Goal: Information Seeking & Learning: Find specific fact

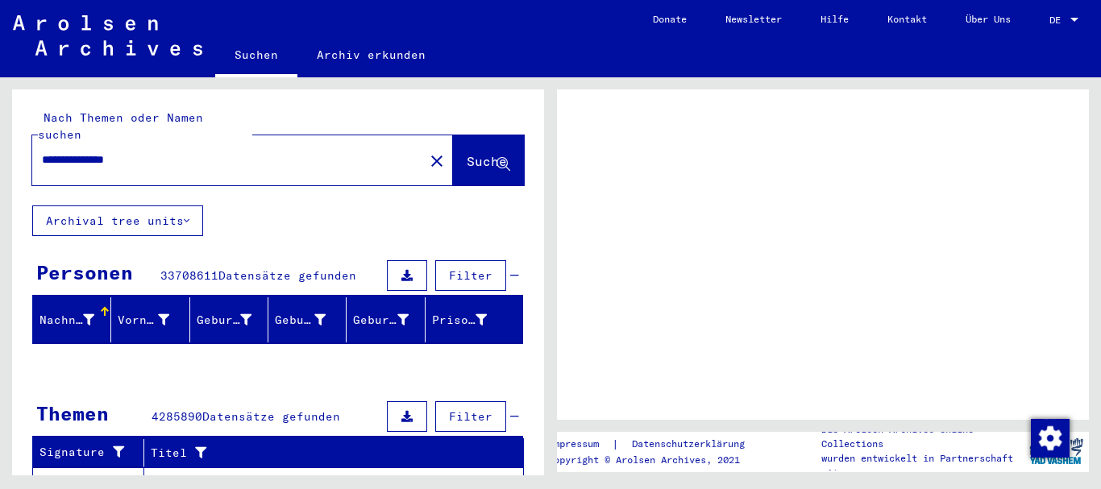
click at [467, 154] on span "Suche" at bounding box center [489, 162] width 44 height 17
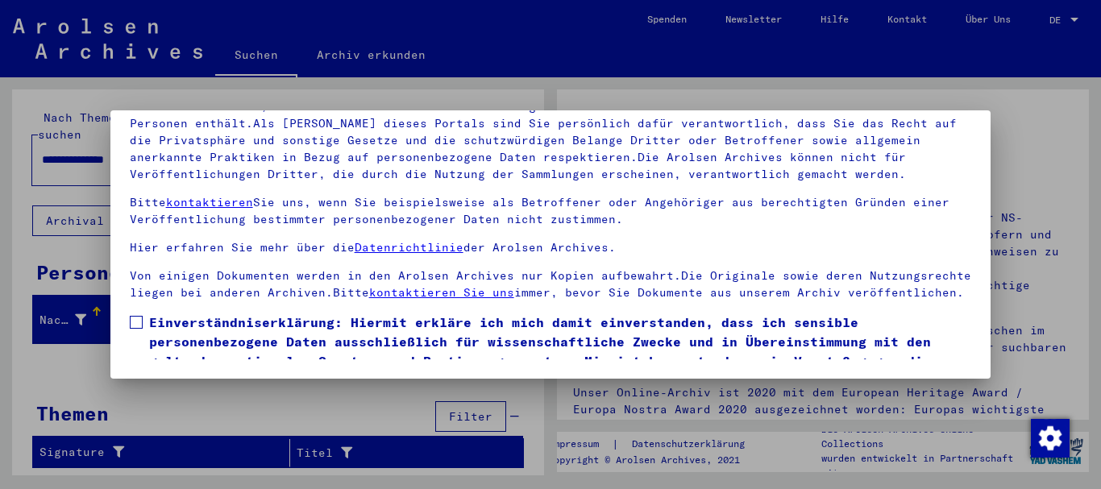
scroll to position [85, 0]
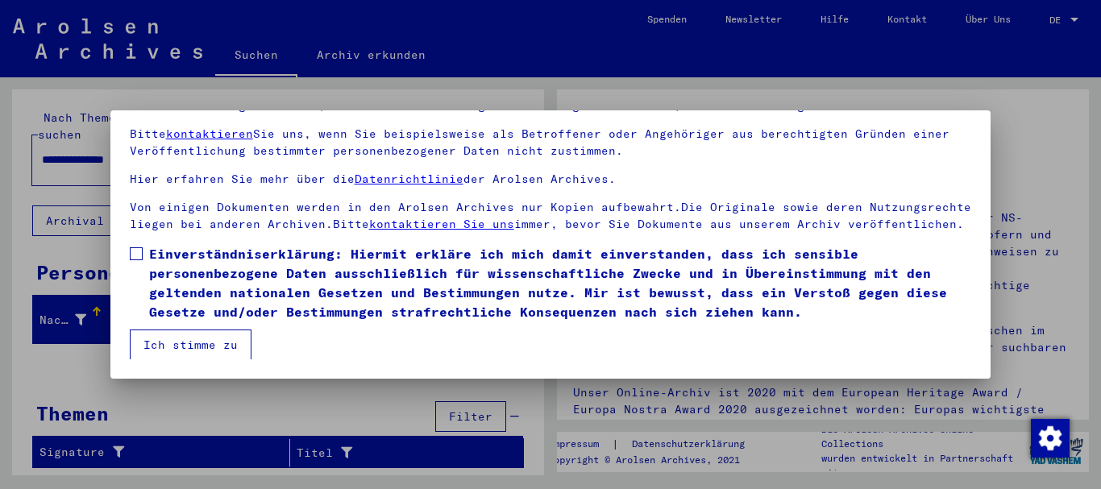
click at [133, 258] on span at bounding box center [136, 253] width 13 height 13
click at [193, 346] on button "Ich stimme zu" at bounding box center [191, 345] width 122 height 31
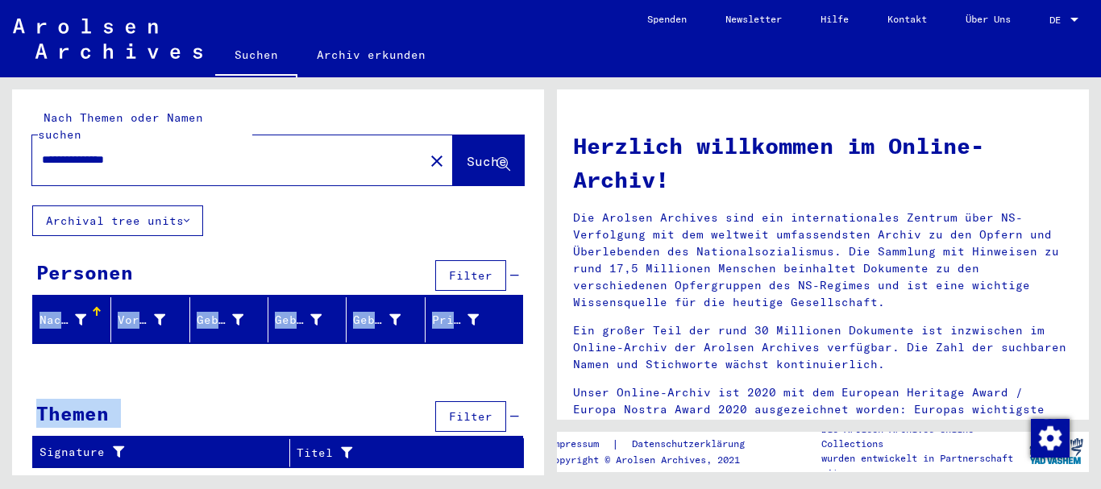
drag, startPoint x: 549, startPoint y: 227, endPoint x: 535, endPoint y: 428, distance: 202.0
click at [535, 428] on div "**********" at bounding box center [275, 276] width 551 height 398
click at [467, 153] on span "Suche" at bounding box center [487, 161] width 40 height 16
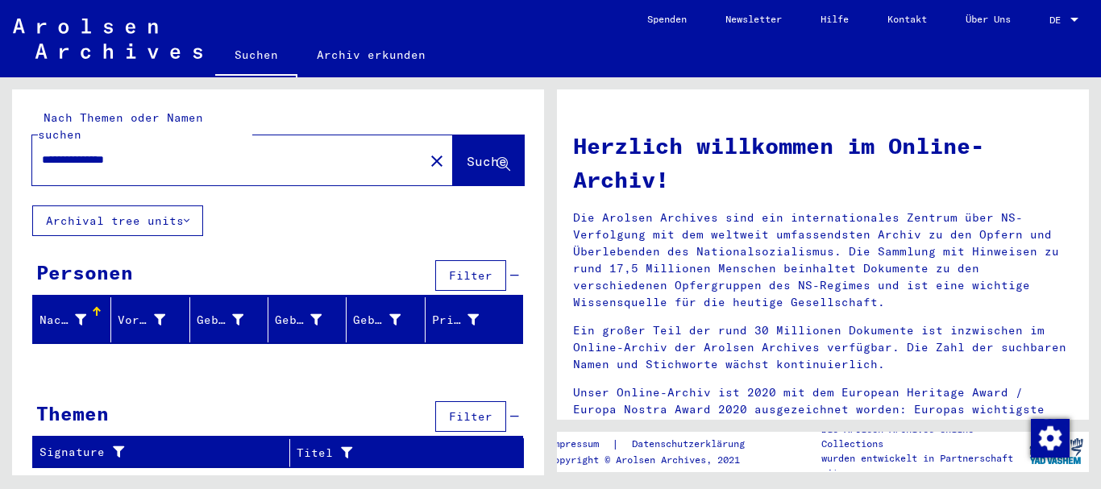
click at [165, 152] on input "**********" at bounding box center [223, 160] width 363 height 17
type input "******"
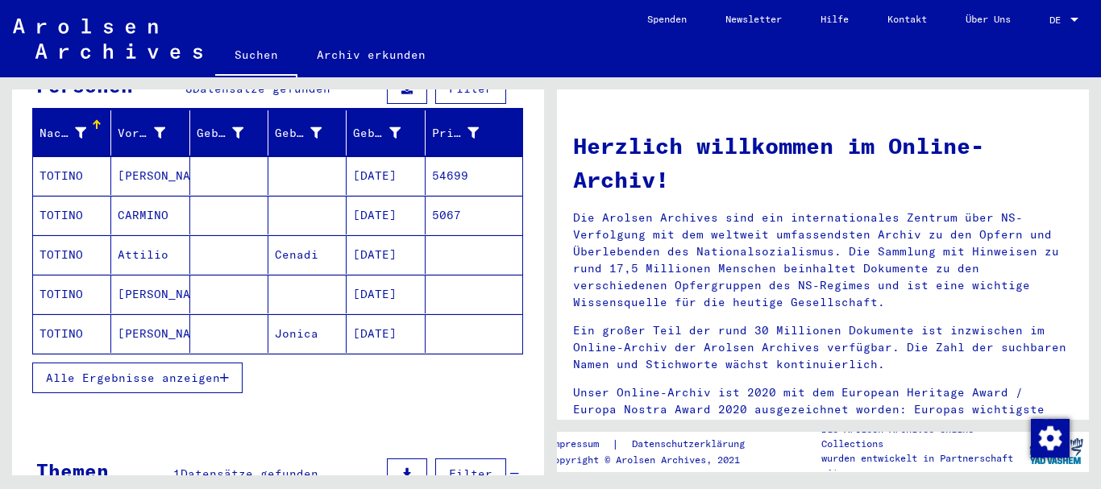
scroll to position [200, 0]
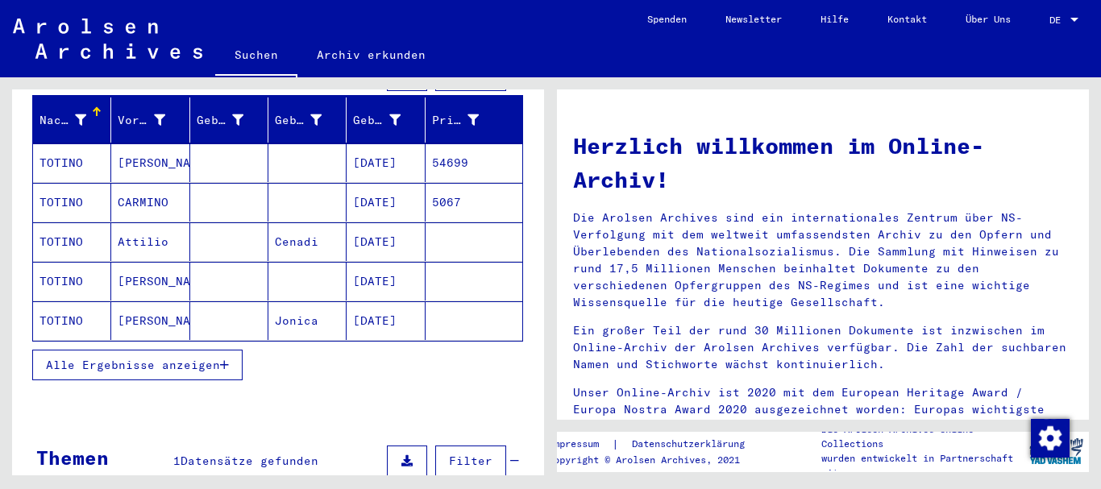
click at [160, 356] on button "Alle Ergebnisse anzeigen" at bounding box center [137, 365] width 210 height 31
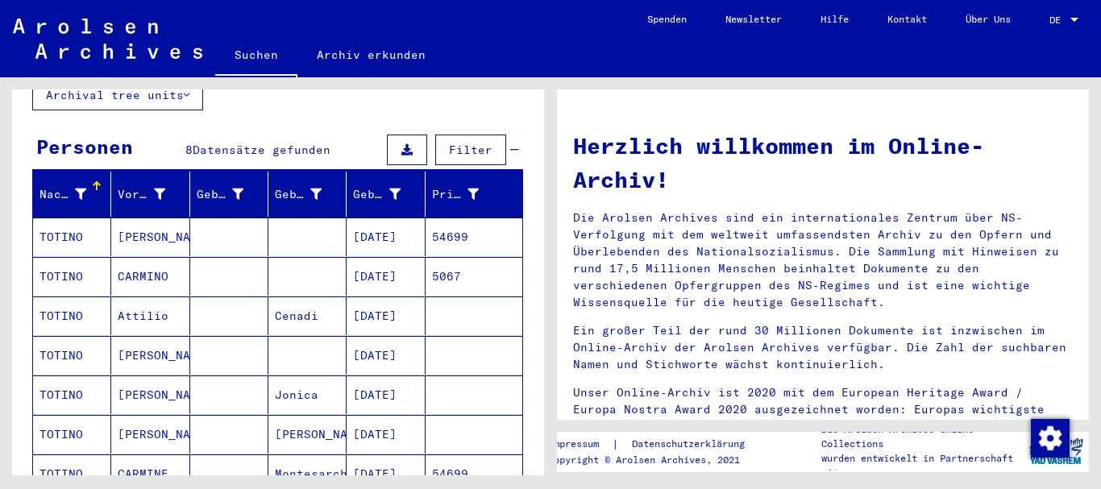
scroll to position [149, 0]
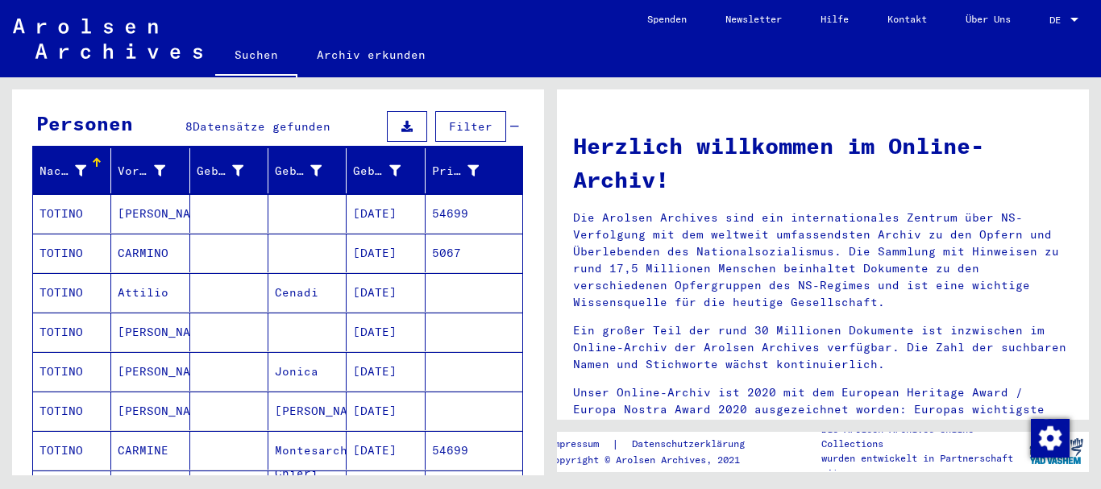
click at [297, 360] on mat-cell "Jonica" at bounding box center [307, 371] width 78 height 39
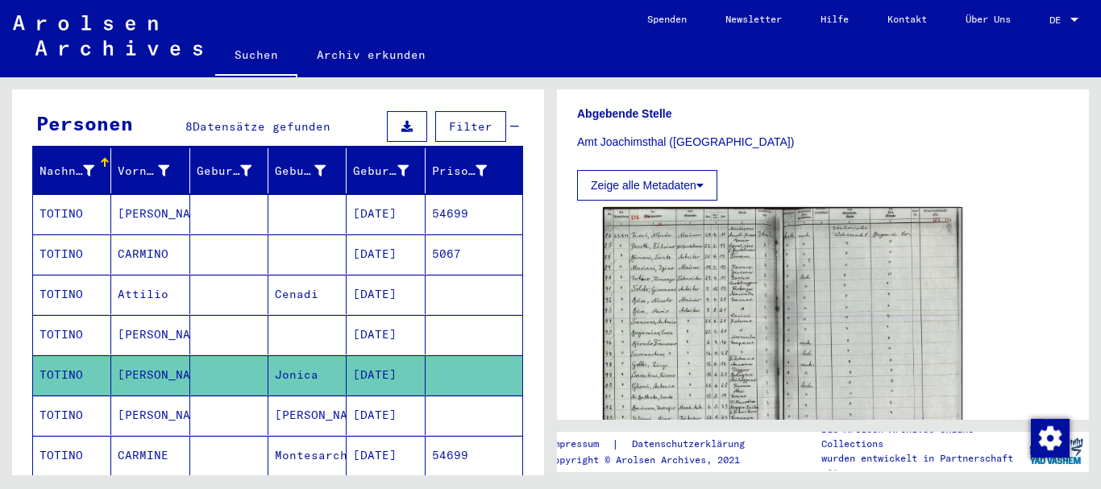
scroll to position [441, 0]
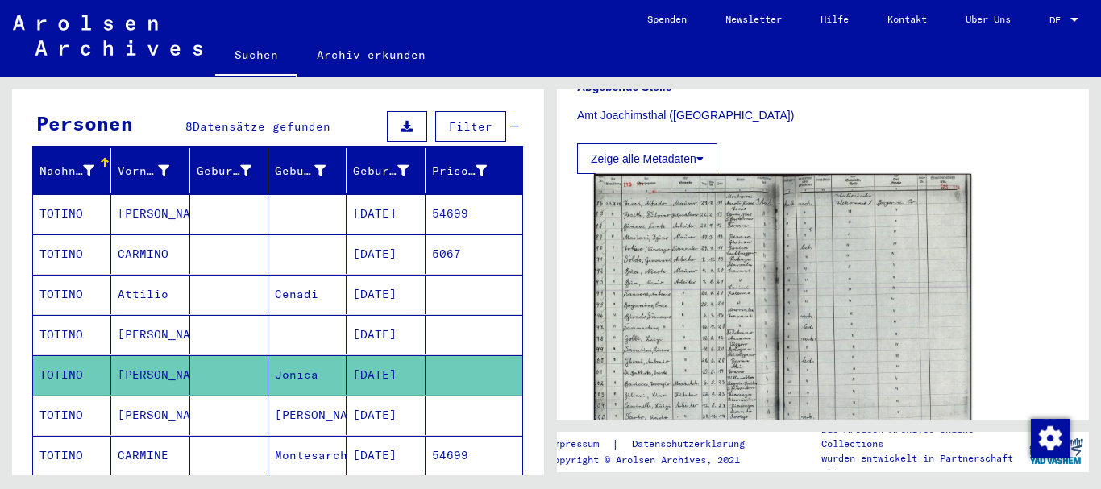
click at [684, 268] on img at bounding box center [782, 307] width 377 height 266
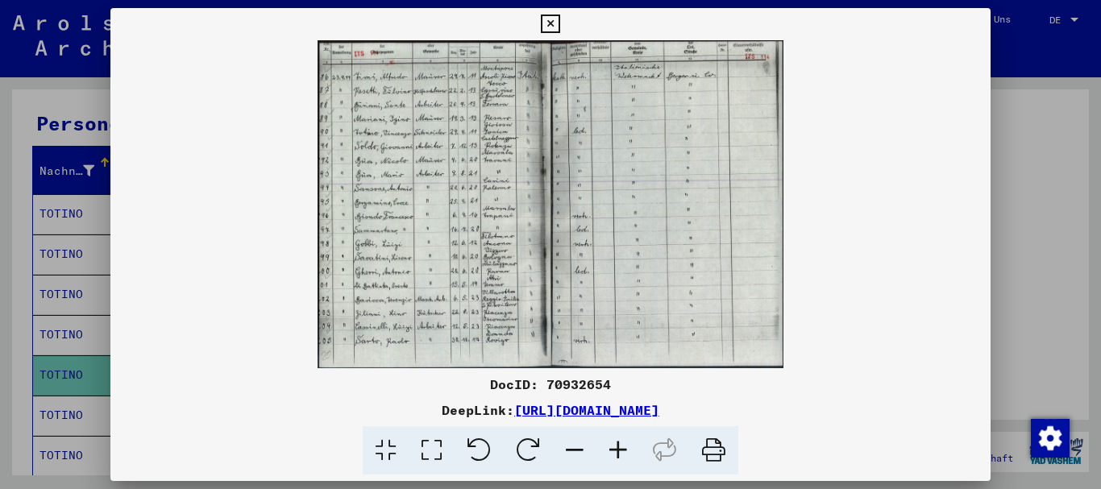
click at [383, 203] on img at bounding box center [550, 204] width 881 height 328
click at [619, 448] on icon at bounding box center [619, 450] width 44 height 49
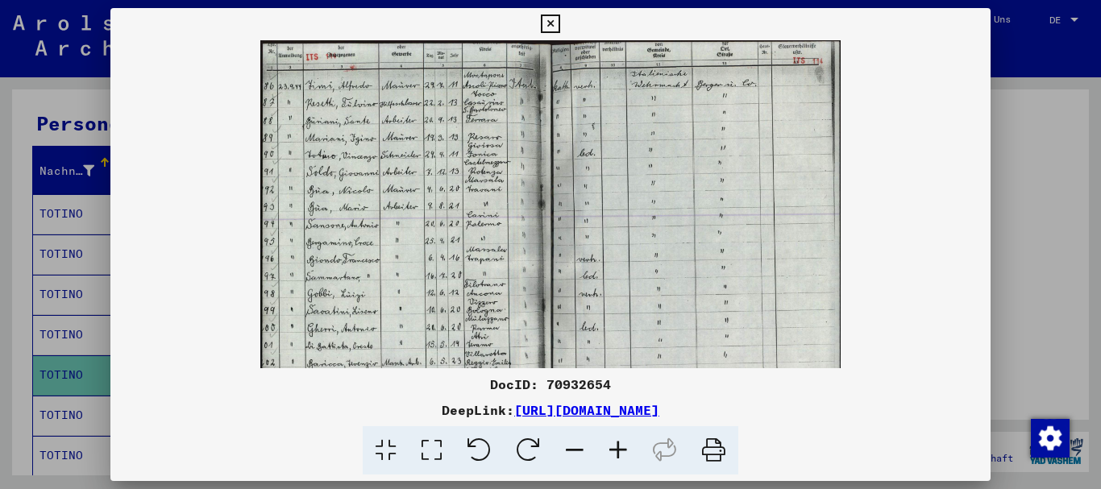
click at [619, 448] on icon at bounding box center [619, 450] width 44 height 49
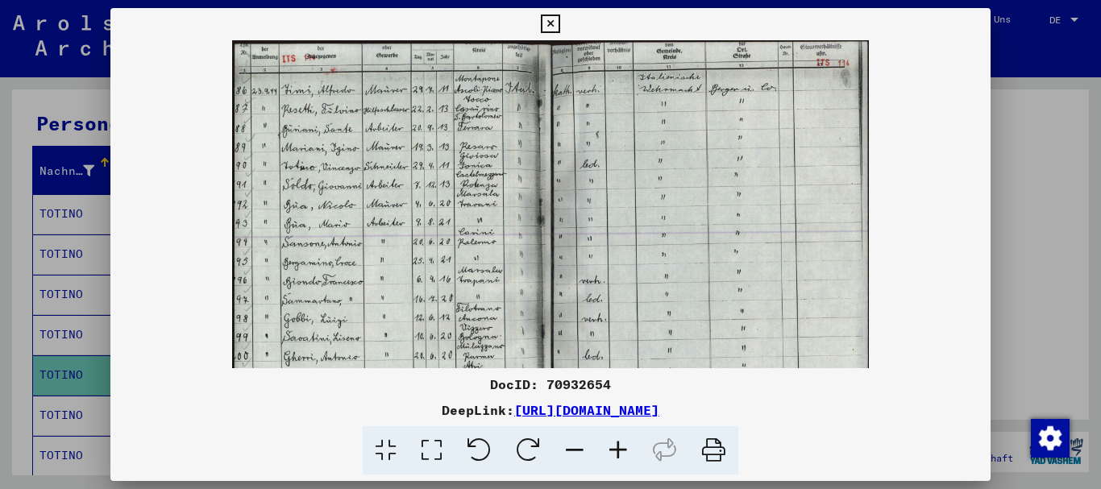
click at [619, 448] on icon at bounding box center [619, 450] width 44 height 49
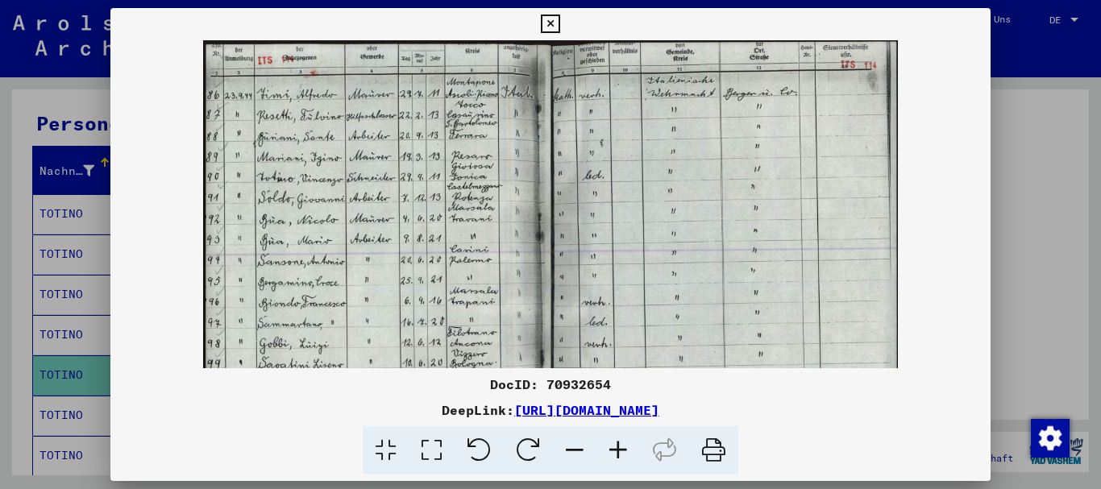
click at [619, 448] on icon at bounding box center [619, 450] width 44 height 49
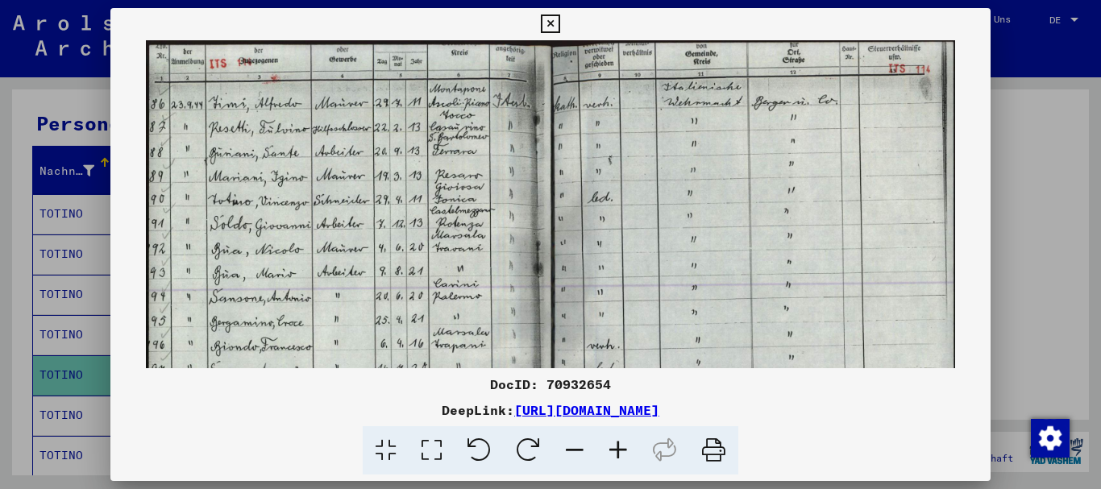
click at [619, 448] on icon at bounding box center [619, 450] width 44 height 49
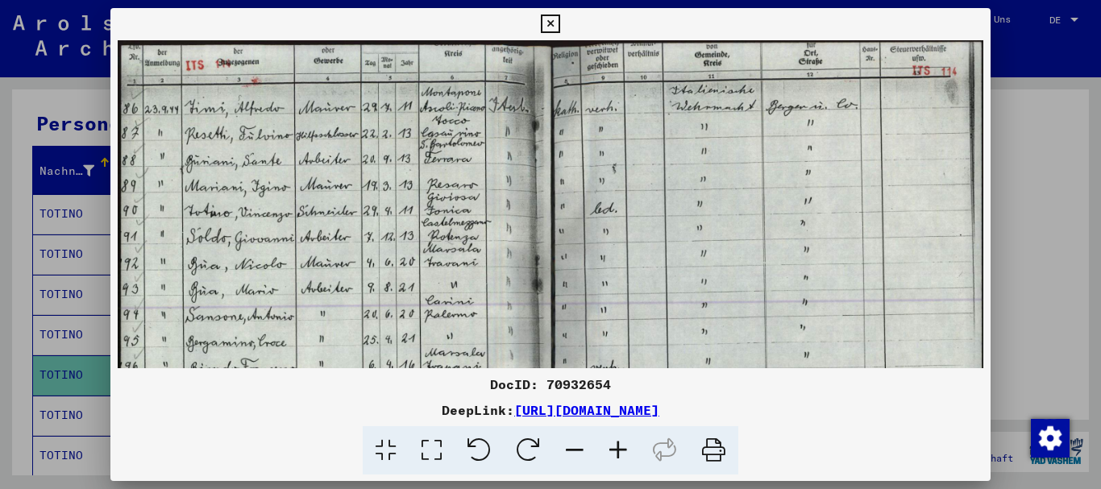
click at [619, 448] on icon at bounding box center [619, 450] width 44 height 49
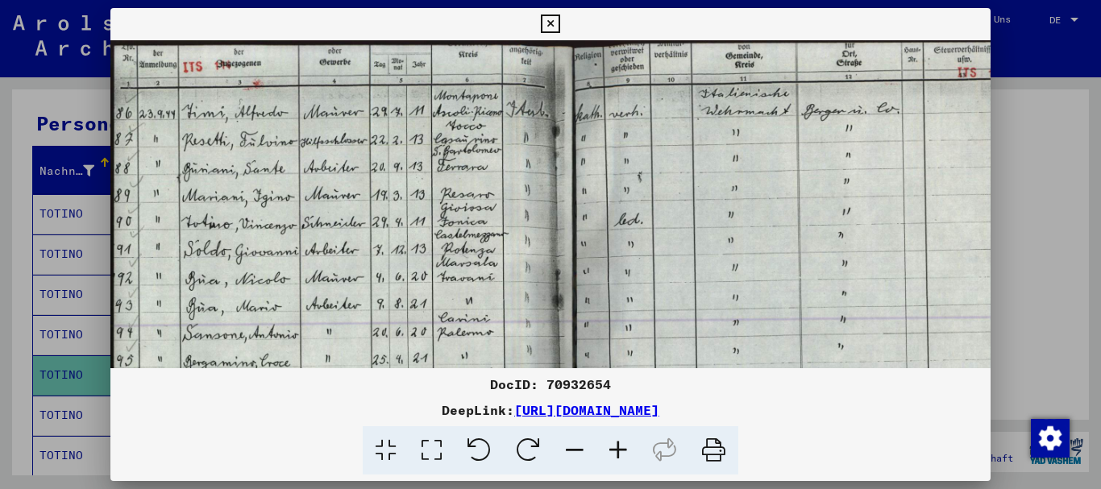
click at [619, 448] on icon at bounding box center [619, 450] width 44 height 49
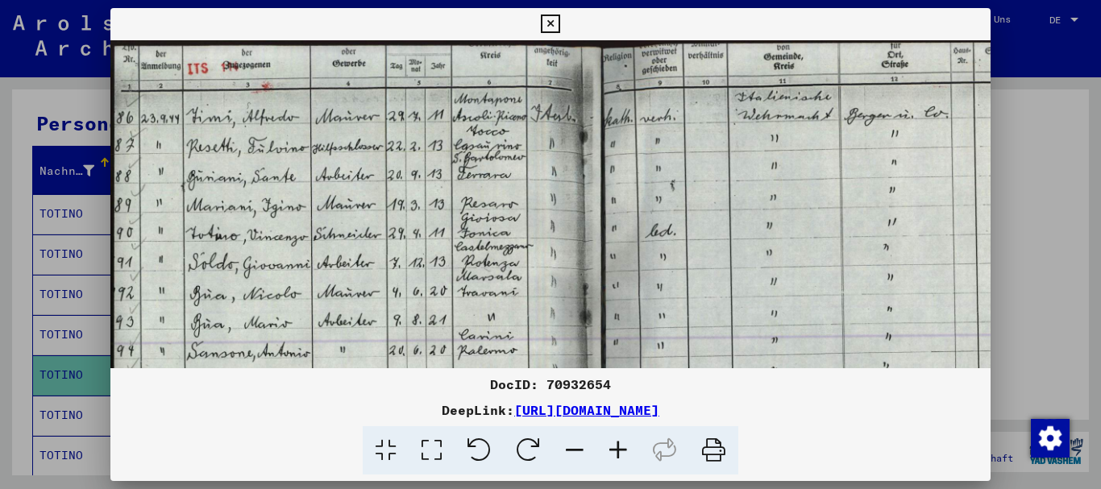
click at [619, 448] on icon at bounding box center [619, 450] width 44 height 49
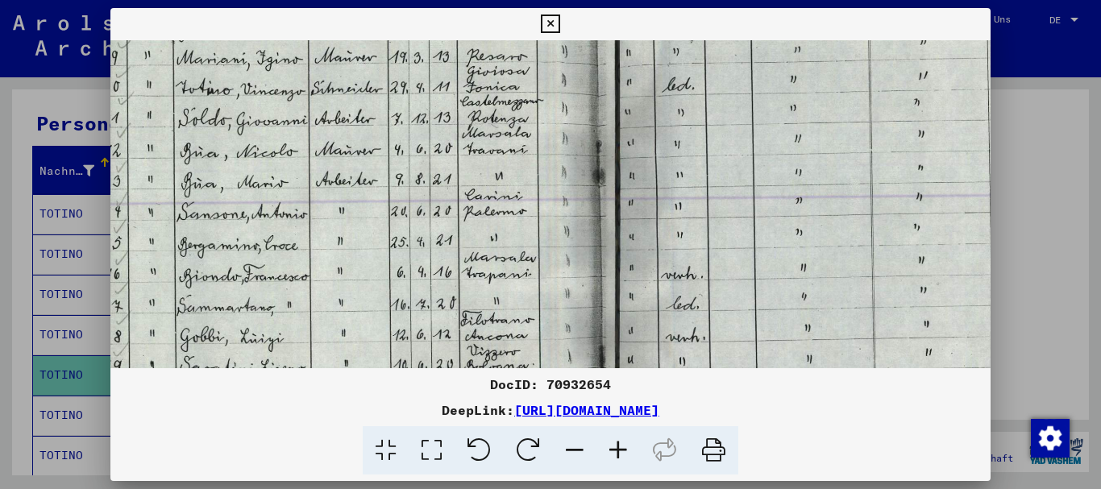
drag, startPoint x: 443, startPoint y: 315, endPoint x: 429, endPoint y: 156, distance: 160.3
click at [429, 156] on img at bounding box center [615, 248] width 1038 height 731
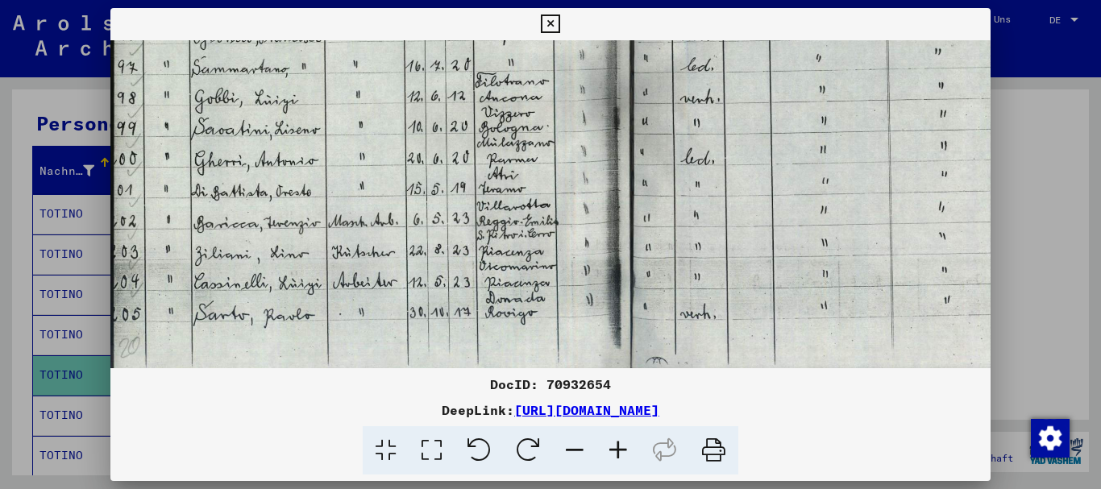
drag, startPoint x: 421, startPoint y: 231, endPoint x: 470, endPoint y: -14, distance: 249.2
click at [470, 0] on html "Suchen Archiv erkunden Spenden Newsletter Hilfe Kontakt Über Uns Suchen Archiv …" at bounding box center [550, 244] width 1101 height 489
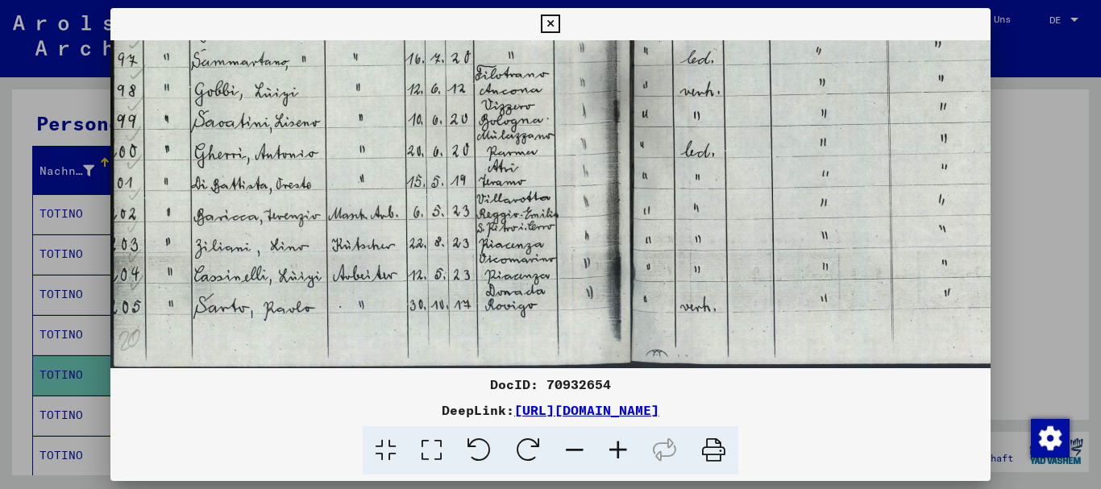
click at [417, 206] on img at bounding box center [629, 2] width 1038 height 731
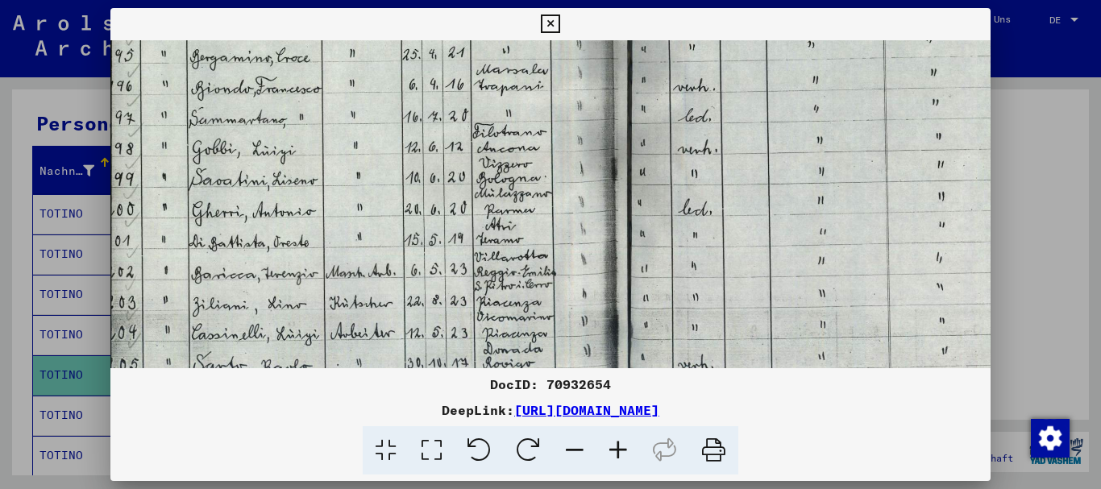
scroll to position [344, 2]
drag, startPoint x: 402, startPoint y: 277, endPoint x: 593, endPoint y: 306, distance: 193.1
click at [593, 306] on img at bounding box center [627, 61] width 1038 height 731
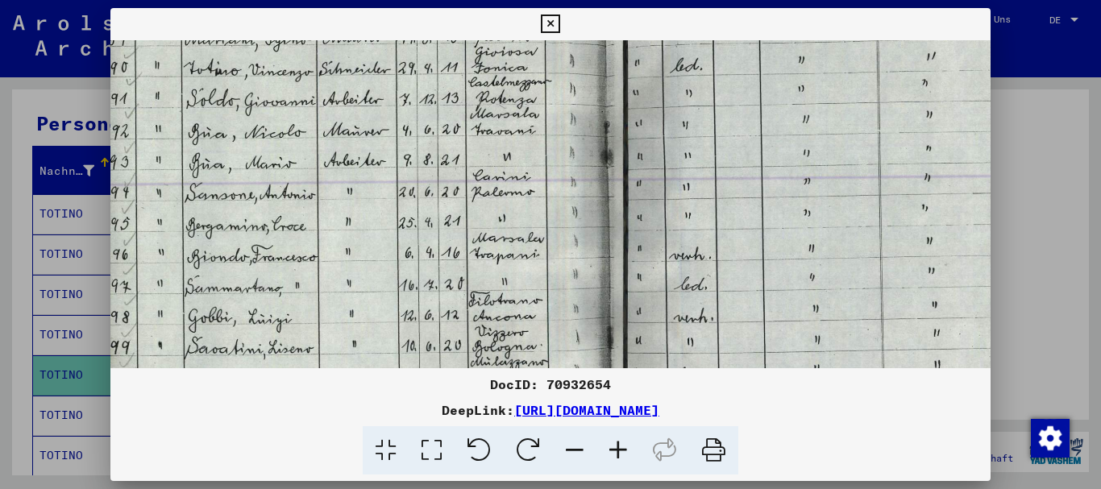
drag, startPoint x: 335, startPoint y: 206, endPoint x: 331, endPoint y: 376, distance: 171.0
click at [331, 376] on div "DocID: 70932654 DeepLink: [URL][DOMAIN_NAME]" at bounding box center [550, 242] width 881 height 468
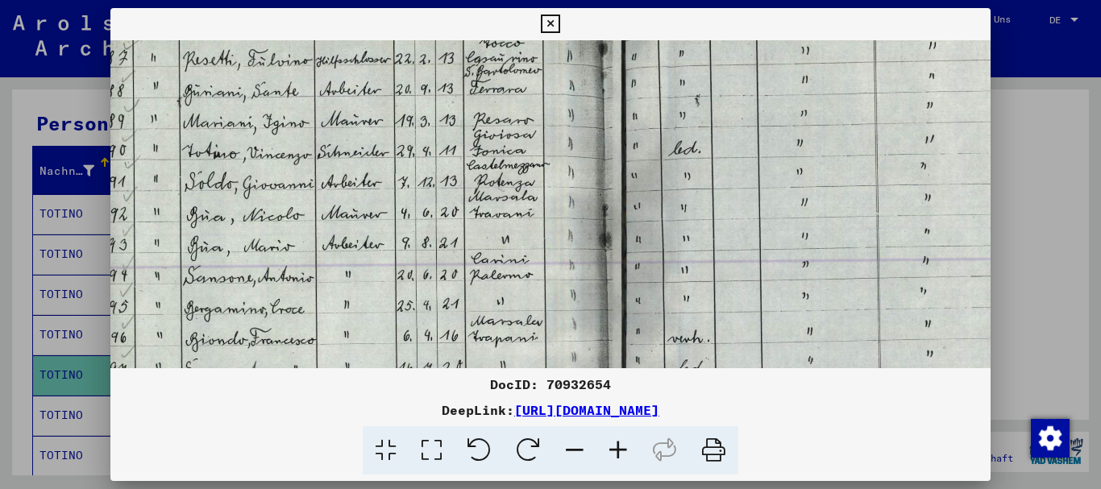
scroll to position [94, 0]
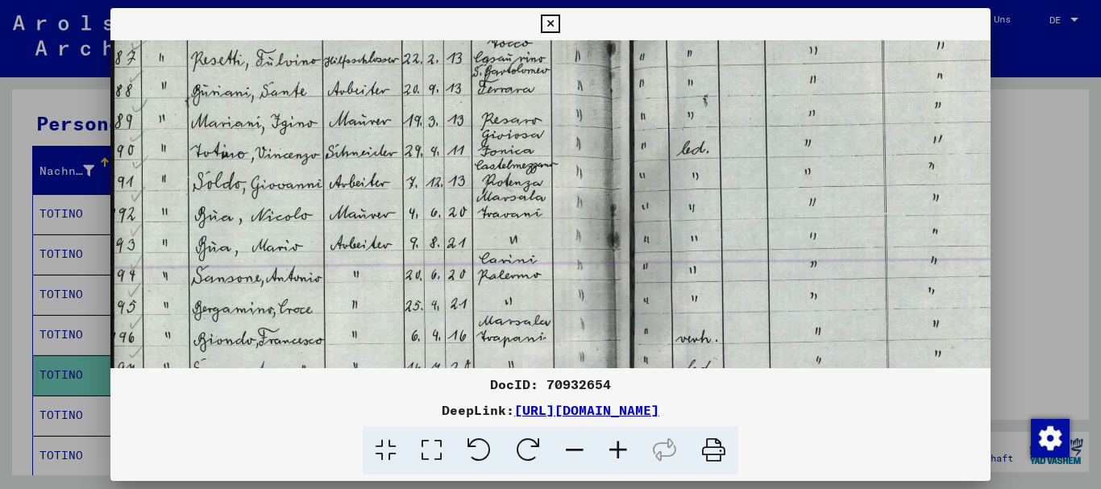
drag, startPoint x: 362, startPoint y: 89, endPoint x: 403, endPoint y: 169, distance: 89.8
click at [403, 169] on img at bounding box center [629, 312] width 1038 height 731
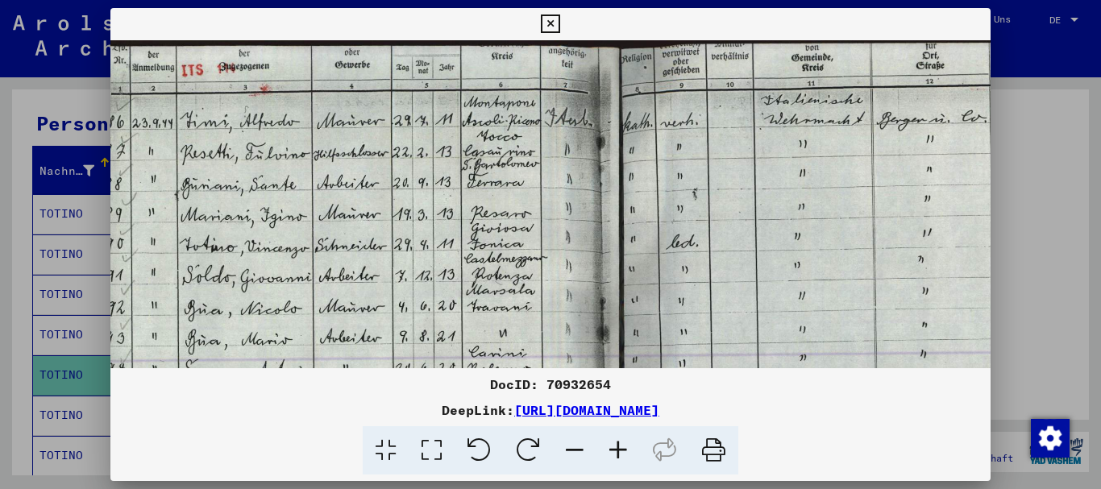
scroll to position [2, 14]
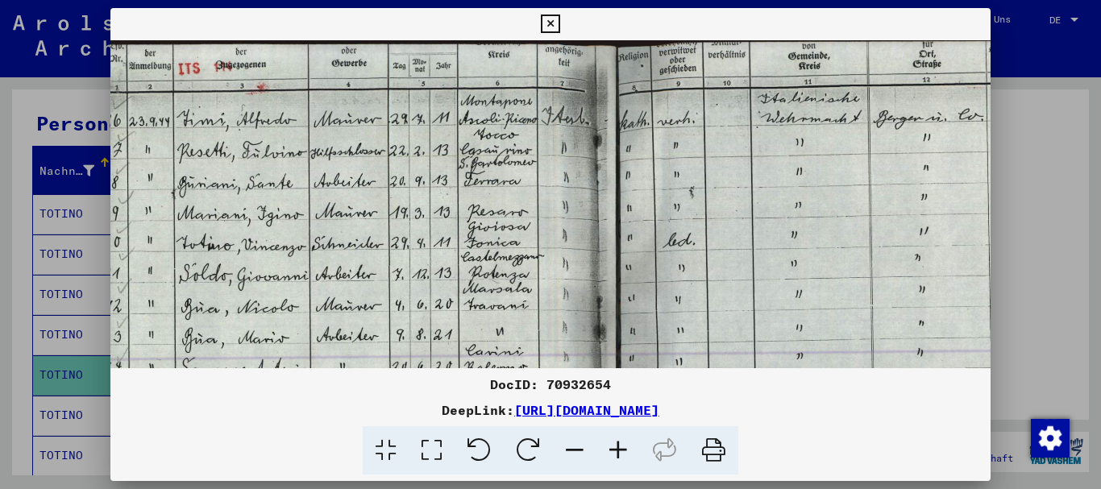
drag, startPoint x: 446, startPoint y: 155, endPoint x: 432, endPoint y: 310, distance: 156.2
click at [432, 310] on img at bounding box center [616, 404] width 1038 height 731
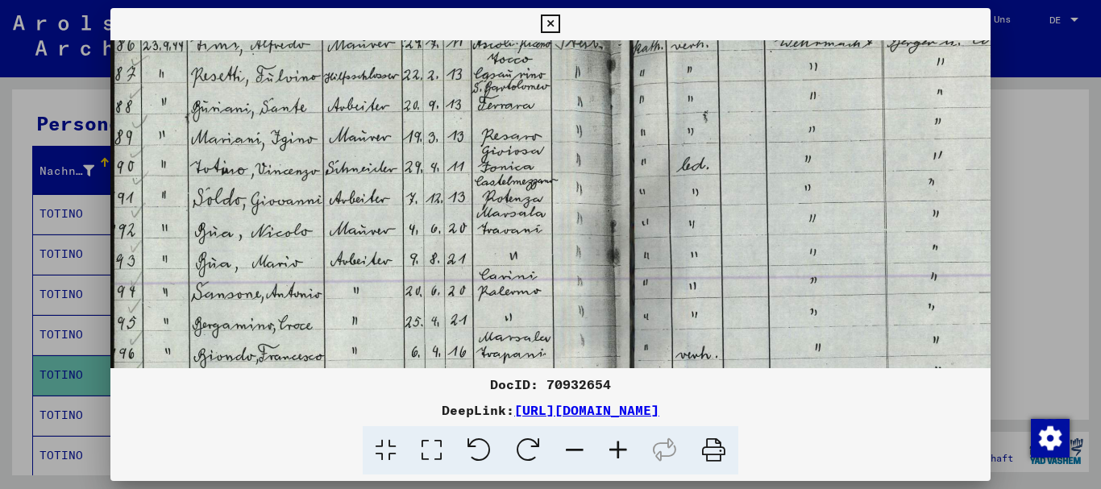
scroll to position [75, 14]
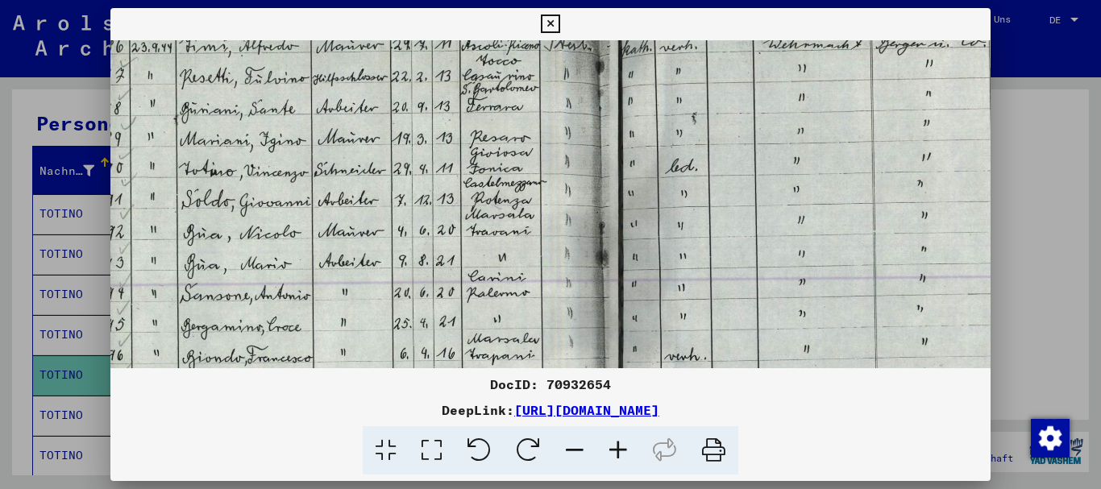
drag, startPoint x: 789, startPoint y: 256, endPoint x: 865, endPoint y: 239, distance: 77.6
click at [865, 239] on img at bounding box center [618, 330] width 1038 height 731
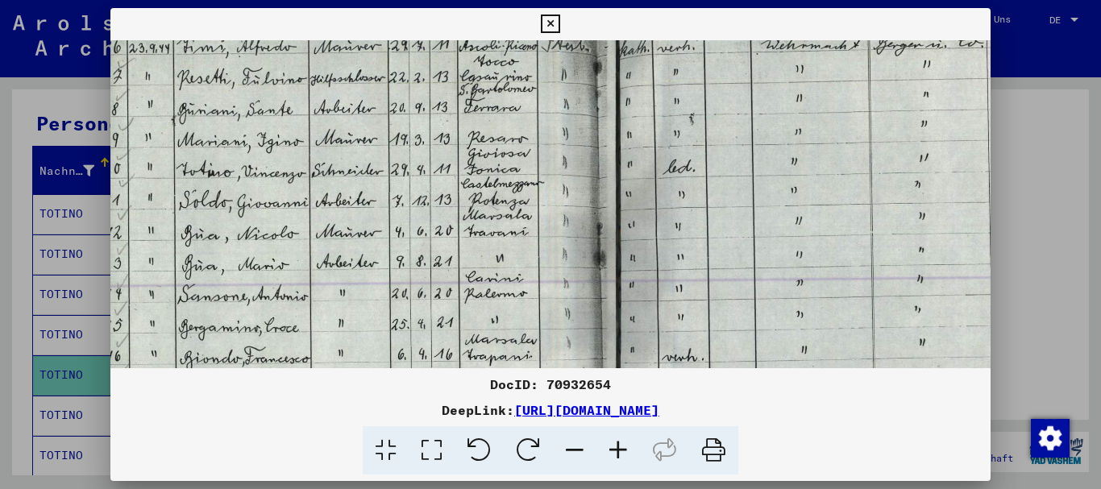
click at [550, 31] on icon at bounding box center [550, 24] width 19 height 19
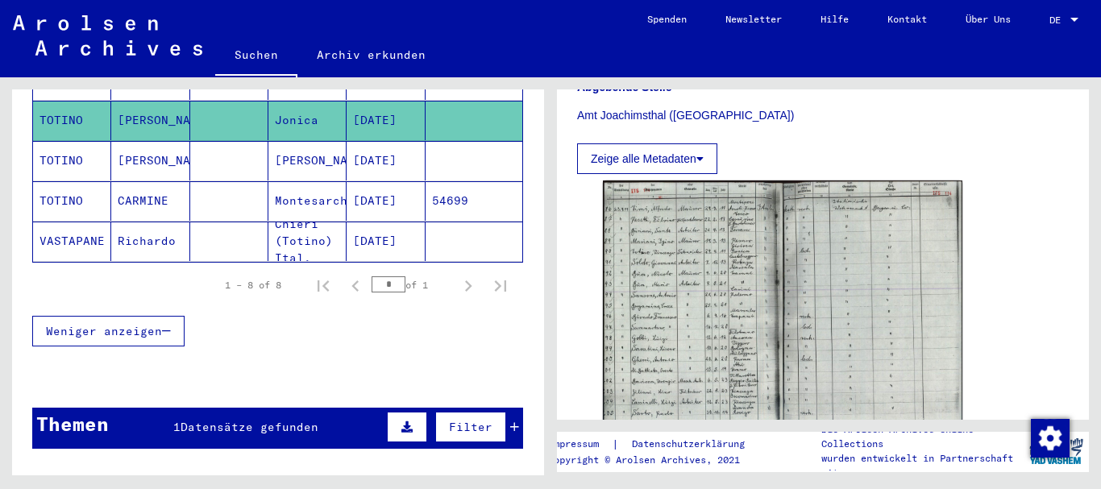
scroll to position [0, 0]
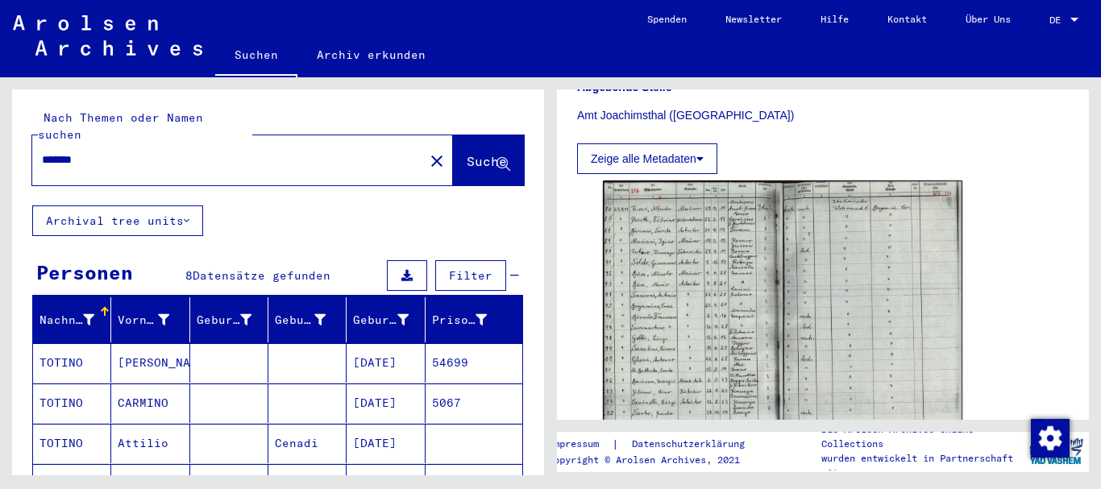
drag, startPoint x: 209, startPoint y: 146, endPoint x: 0, endPoint y: 154, distance: 209.0
click at [0, 154] on div "Nach Themen oder Namen suchen ****** close Suche Archival tree units Personen 8…" at bounding box center [275, 276] width 551 height 398
click at [467, 153] on span "Suche" at bounding box center [487, 161] width 40 height 16
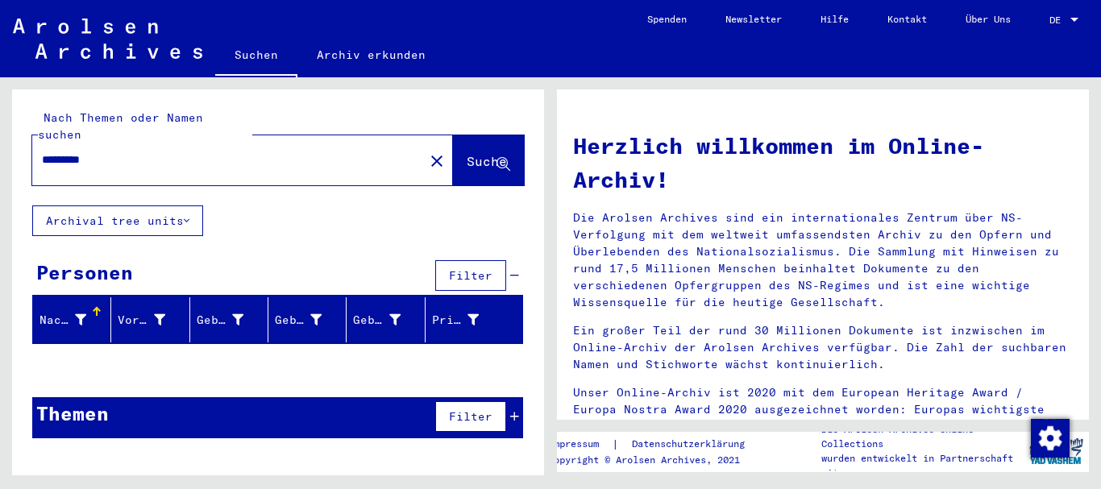
click at [69, 152] on input "*********" at bounding box center [223, 160] width 363 height 17
type input "**********"
click at [482, 156] on button "Suche" at bounding box center [488, 160] width 71 height 50
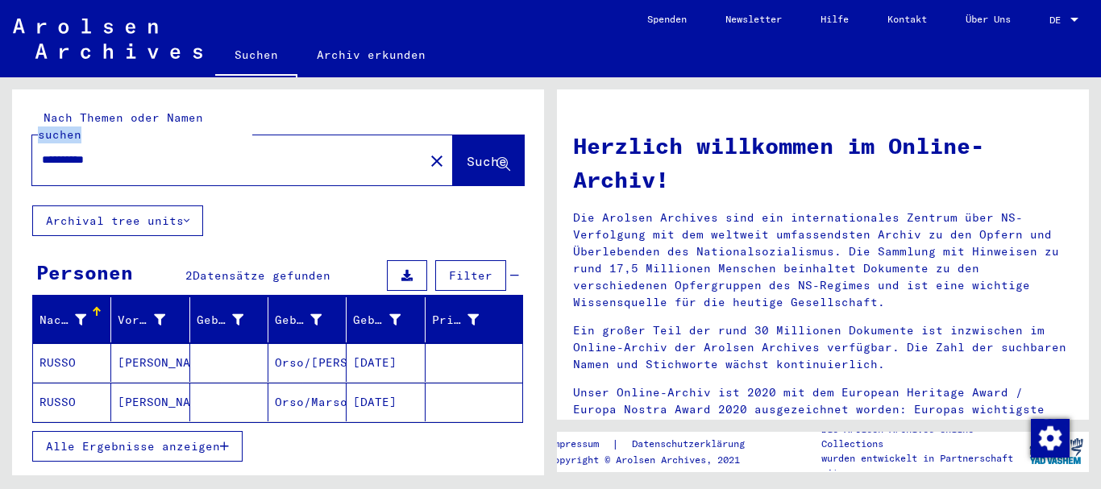
drag, startPoint x: 198, startPoint y: 119, endPoint x: 148, endPoint y: 137, distance: 53.0
click at [148, 137] on div "**********" at bounding box center [278, 148] width 492 height 76
drag, startPoint x: 148, startPoint y: 137, endPoint x: 0, endPoint y: 156, distance: 149.6
click at [0, 156] on div "**********" at bounding box center [275, 276] width 551 height 398
type input "**********"
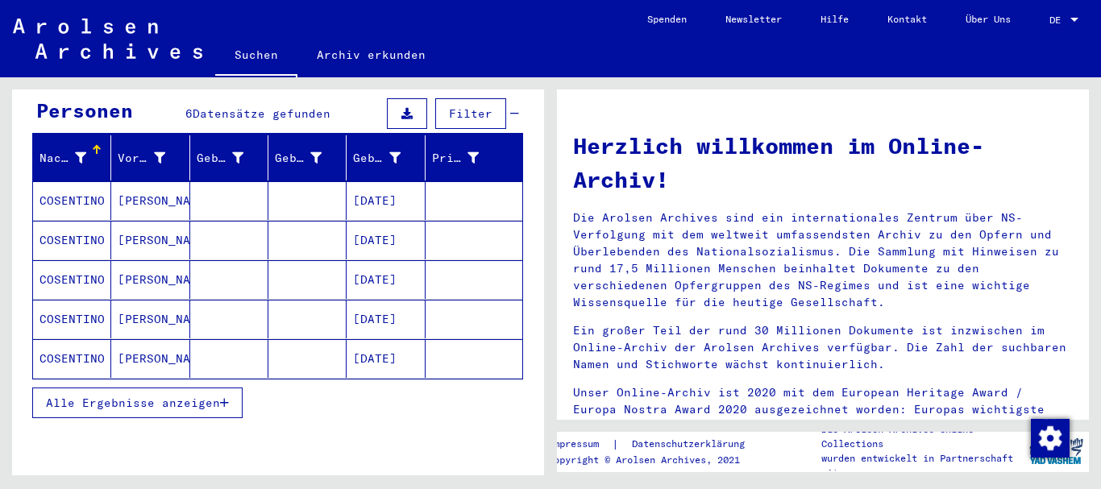
scroll to position [170, 0]
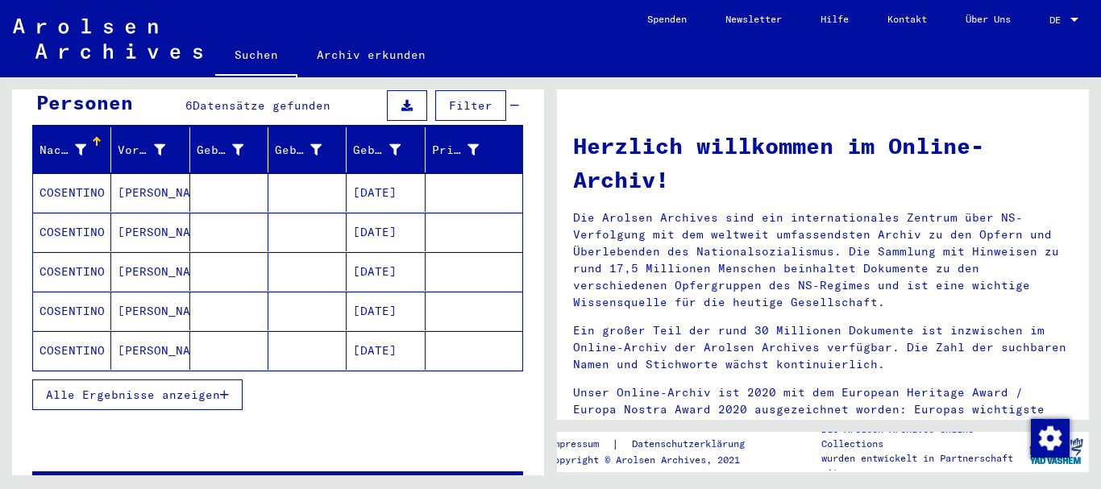
click at [376, 180] on mat-cell "[DATE]" at bounding box center [386, 192] width 78 height 39
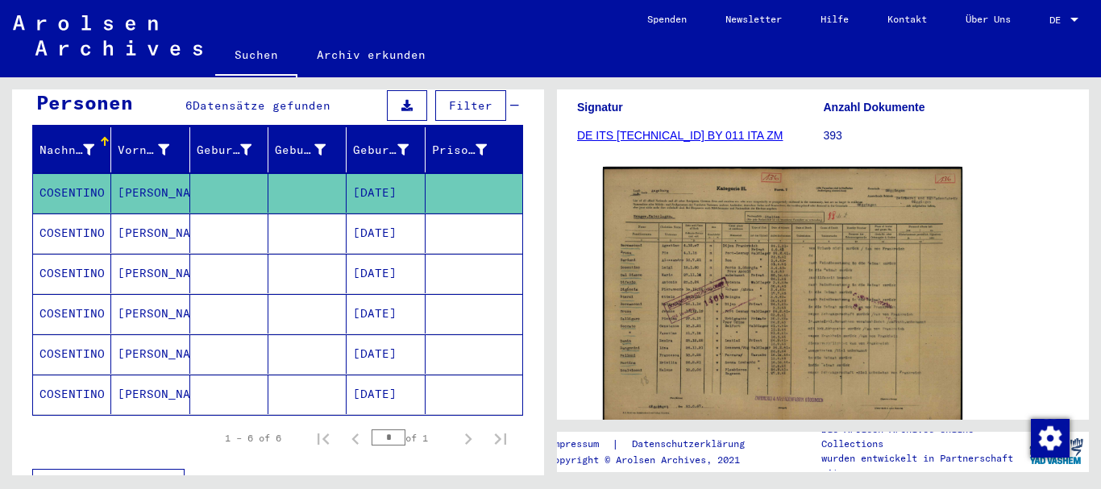
scroll to position [240, 0]
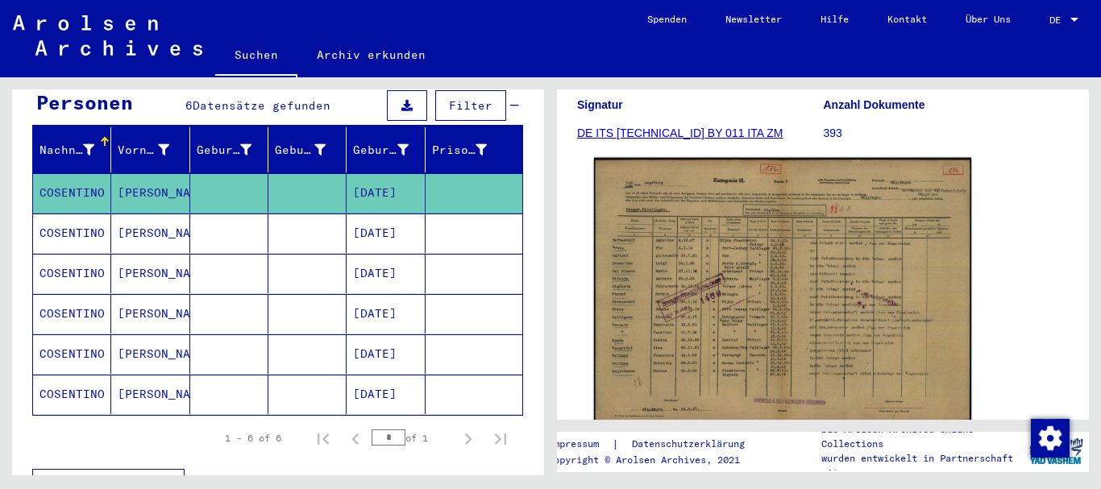
click at [741, 285] on img at bounding box center [782, 294] width 377 height 272
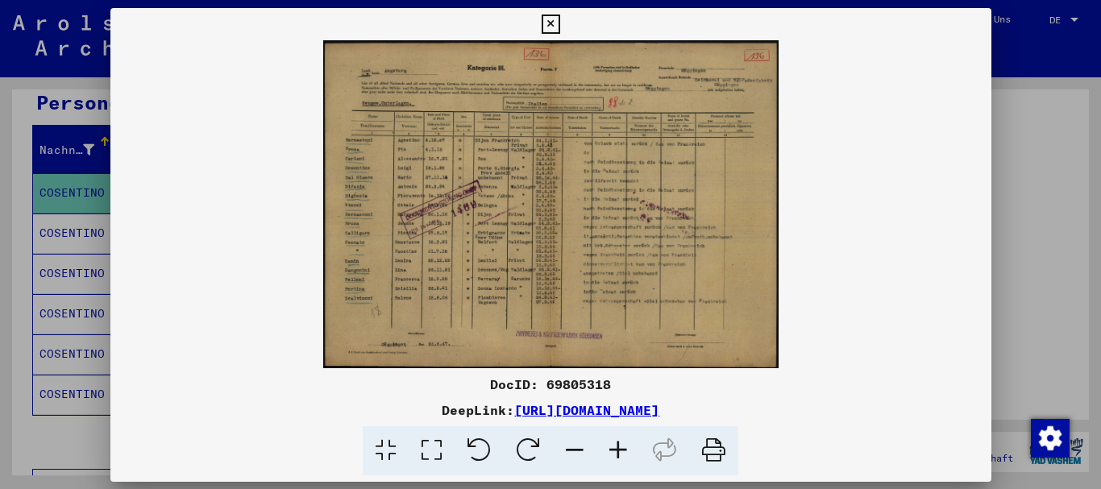
click at [741, 285] on img at bounding box center [550, 204] width 881 height 328
click at [458, 188] on img at bounding box center [550, 204] width 881 height 328
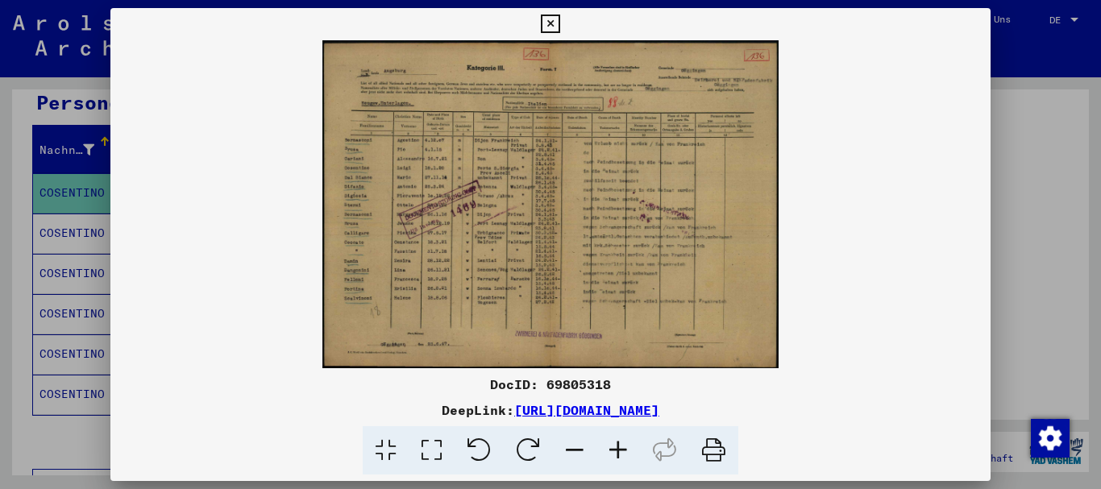
click at [622, 447] on icon at bounding box center [619, 450] width 44 height 49
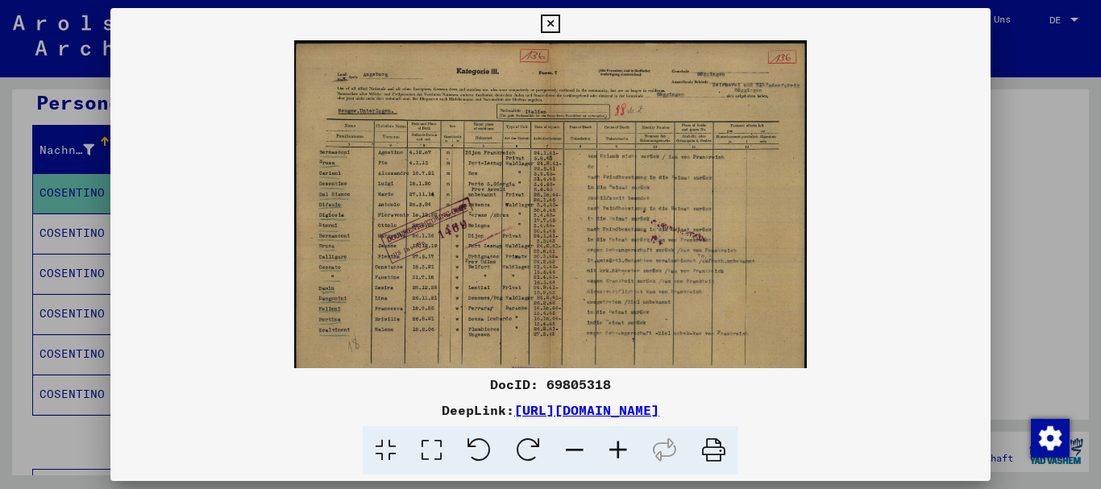
click at [622, 447] on icon at bounding box center [619, 450] width 44 height 49
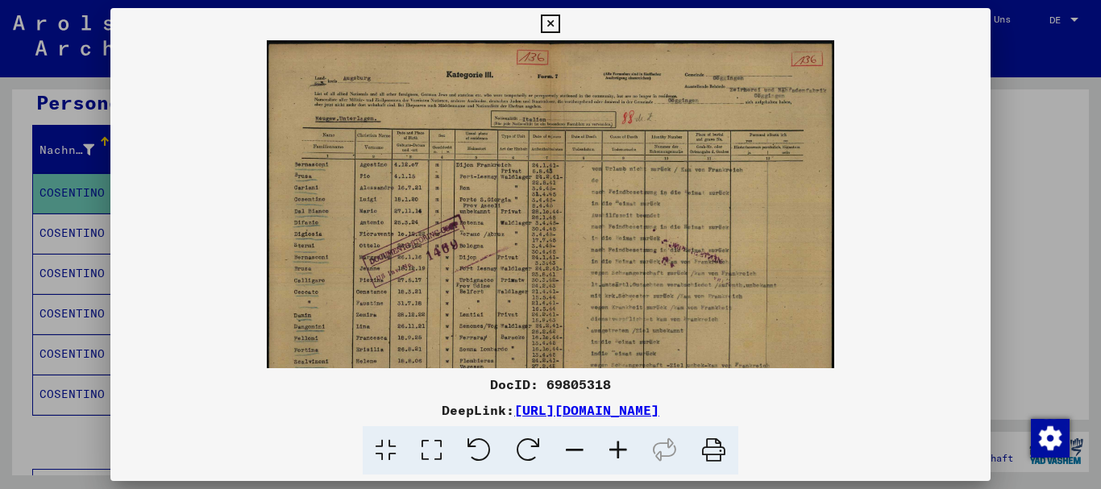
click at [622, 447] on icon at bounding box center [619, 450] width 44 height 49
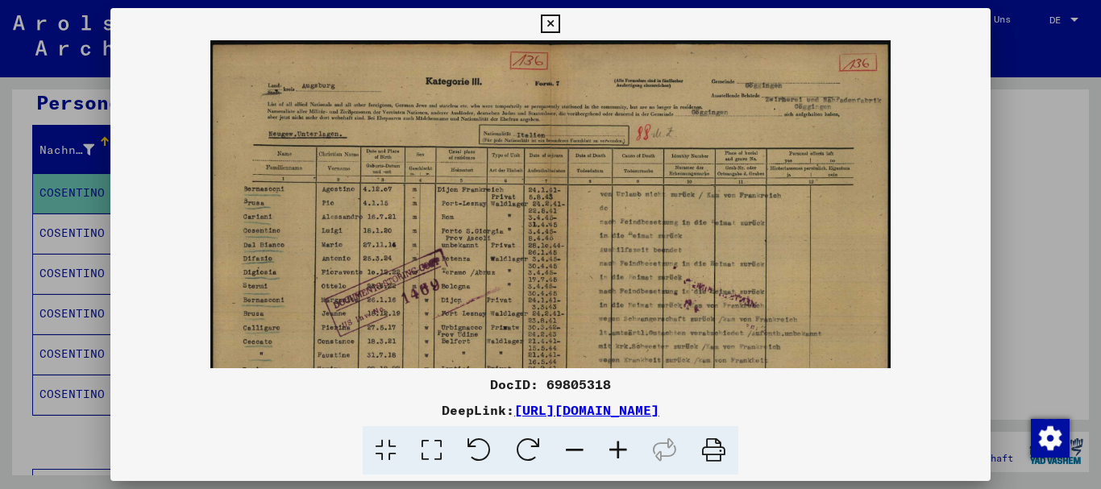
click at [622, 447] on icon at bounding box center [619, 450] width 44 height 49
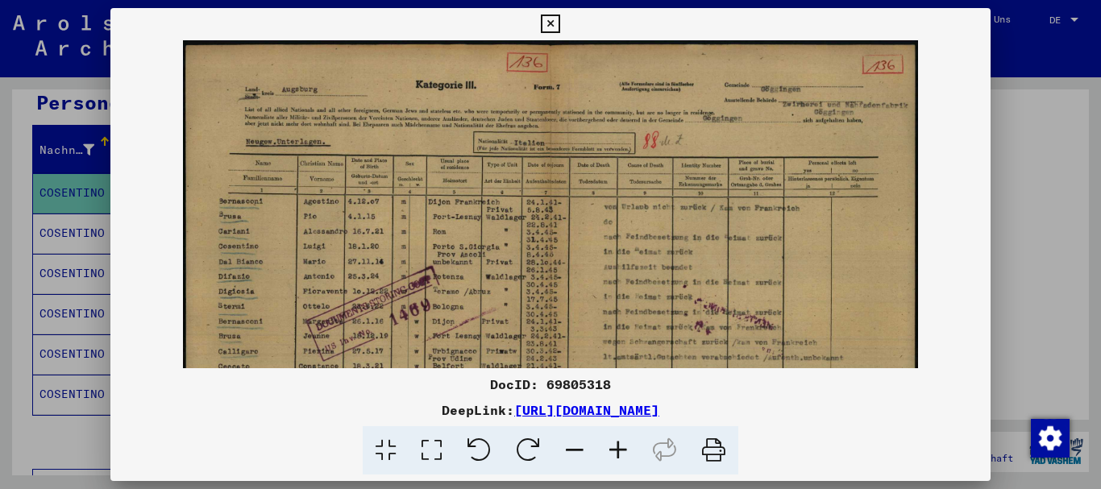
click at [622, 447] on icon at bounding box center [619, 450] width 44 height 49
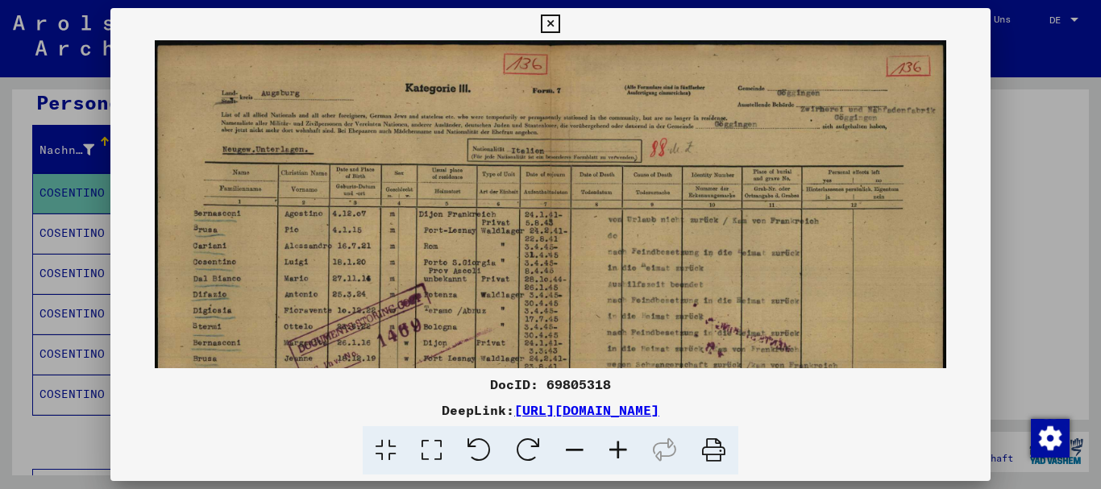
click at [622, 447] on icon at bounding box center [619, 450] width 44 height 49
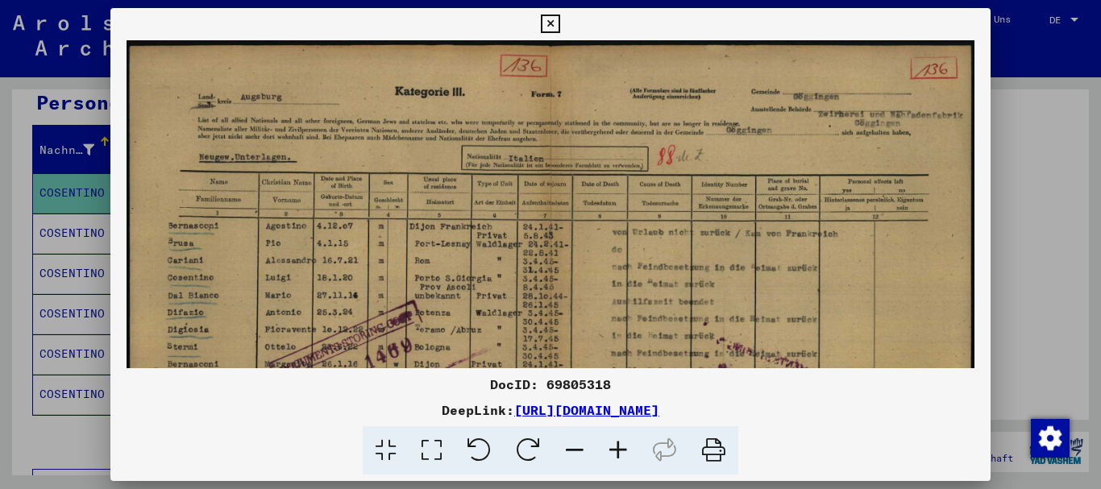
click at [622, 447] on icon at bounding box center [619, 450] width 44 height 49
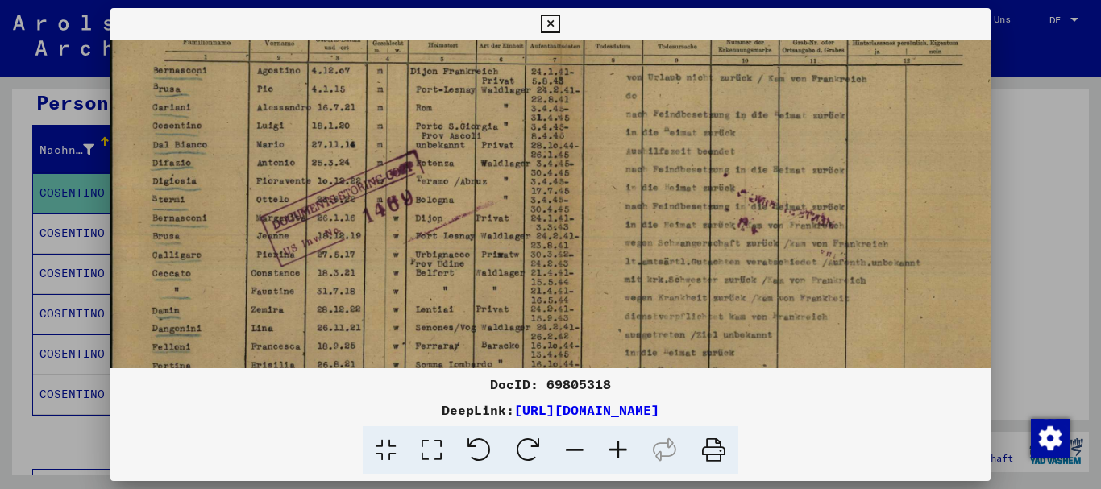
scroll to position [180, 2]
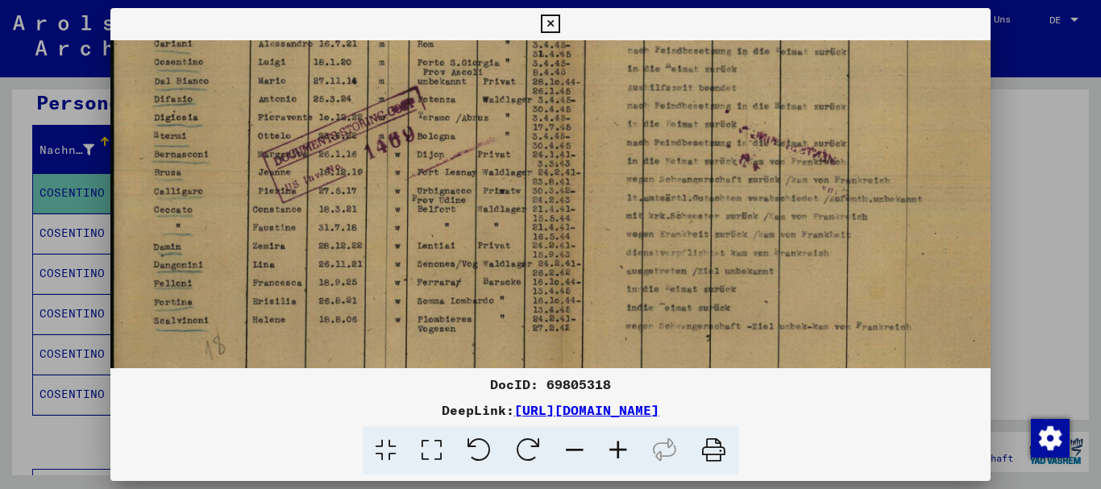
drag, startPoint x: 511, startPoint y: 332, endPoint x: 512, endPoint y: 95, distance: 237.0
click at [512, 95] on img at bounding box center [562, 134] width 904 height 651
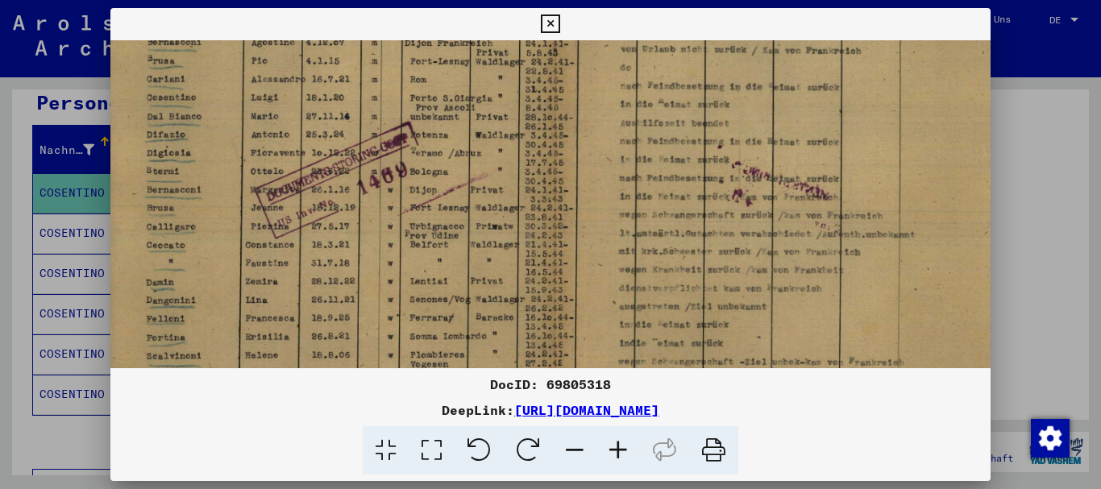
scroll to position [193, 7]
drag, startPoint x: 476, startPoint y: 188, endPoint x: 468, endPoint y: 231, distance: 44.1
click at [468, 231] on img at bounding box center [555, 172] width 904 height 651
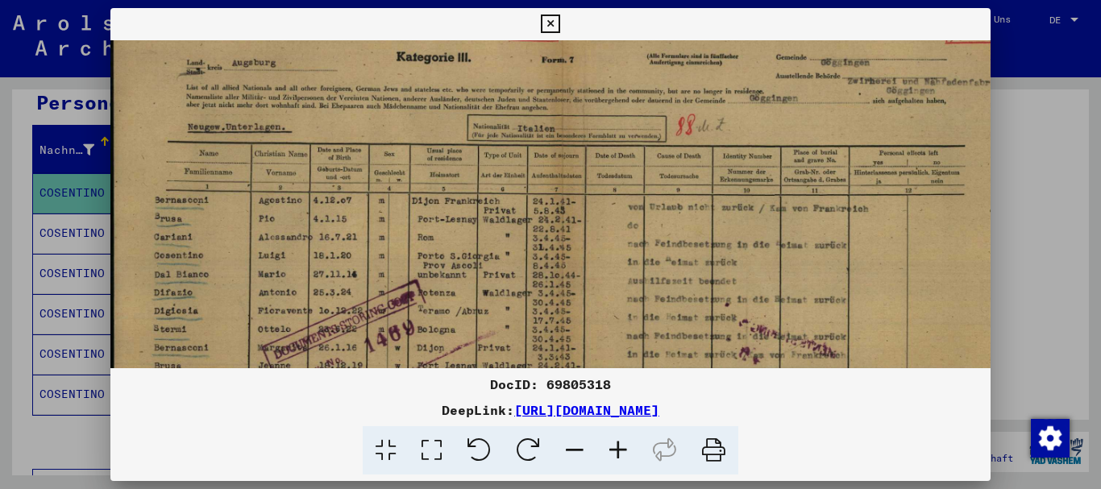
scroll to position [37, 0]
drag, startPoint x: 455, startPoint y: 201, endPoint x: 472, endPoint y: 331, distance: 131.6
click at [472, 331] on img at bounding box center [562, 328] width 904 height 651
click at [551, 26] on icon at bounding box center [550, 24] width 19 height 19
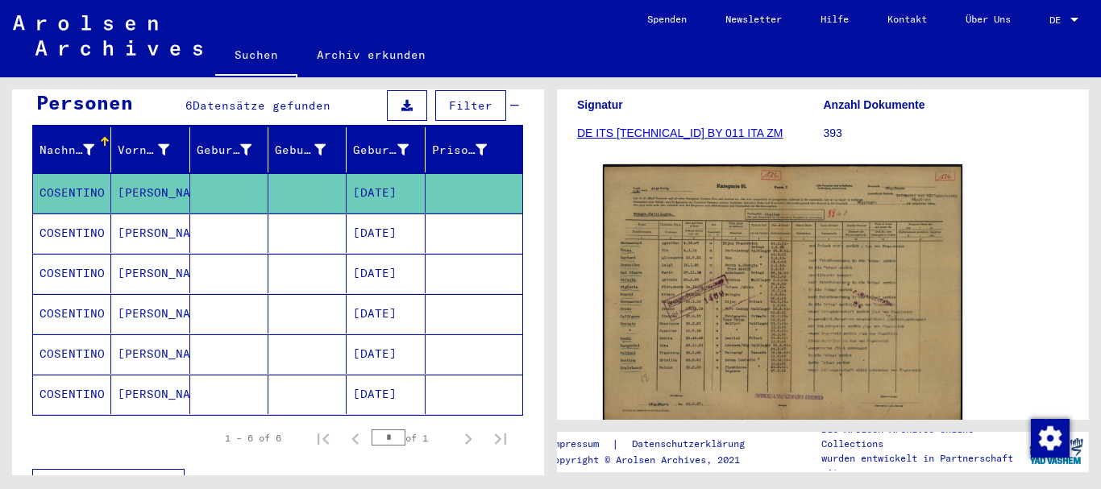
click at [392, 382] on mat-cell "[DATE]" at bounding box center [386, 395] width 78 height 40
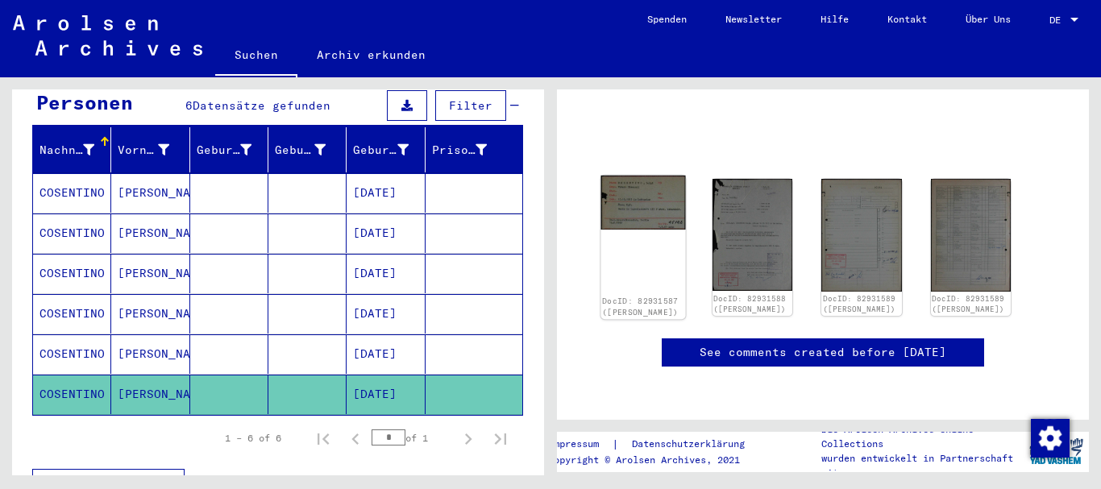
click at [641, 193] on img at bounding box center [643, 203] width 84 height 54
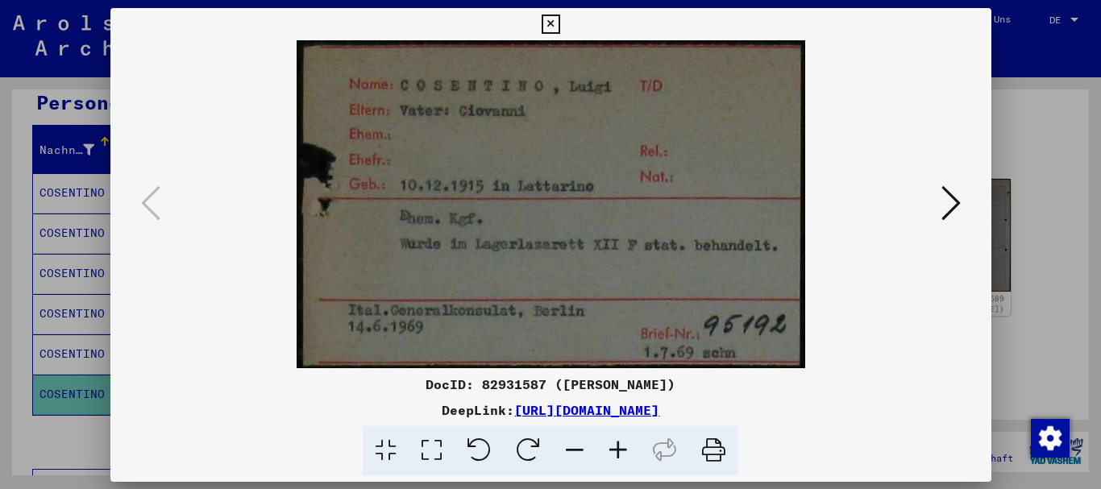
click at [641, 193] on img at bounding box center [551, 204] width 772 height 328
click at [551, 31] on icon at bounding box center [550, 24] width 19 height 19
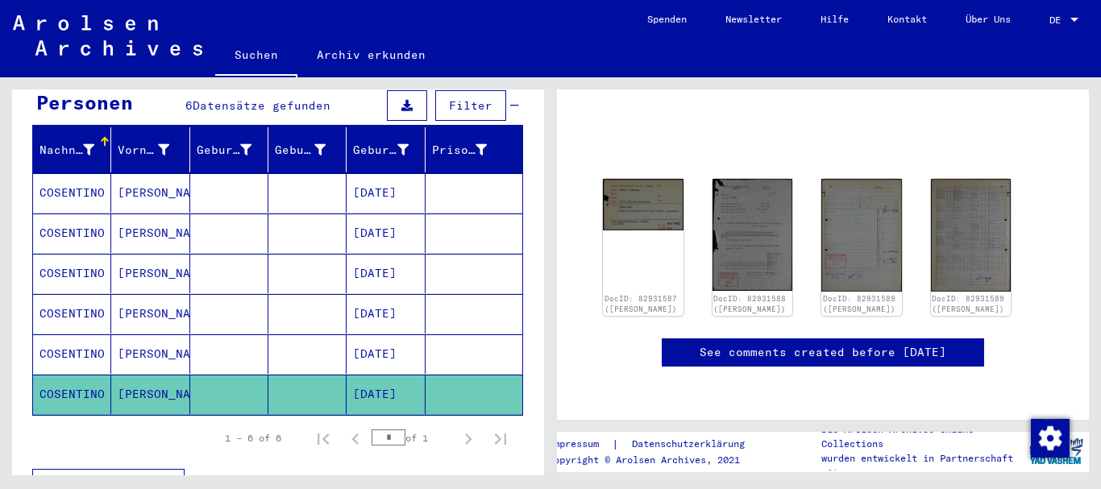
click at [398, 335] on mat-cell "[DATE]" at bounding box center [386, 355] width 78 height 40
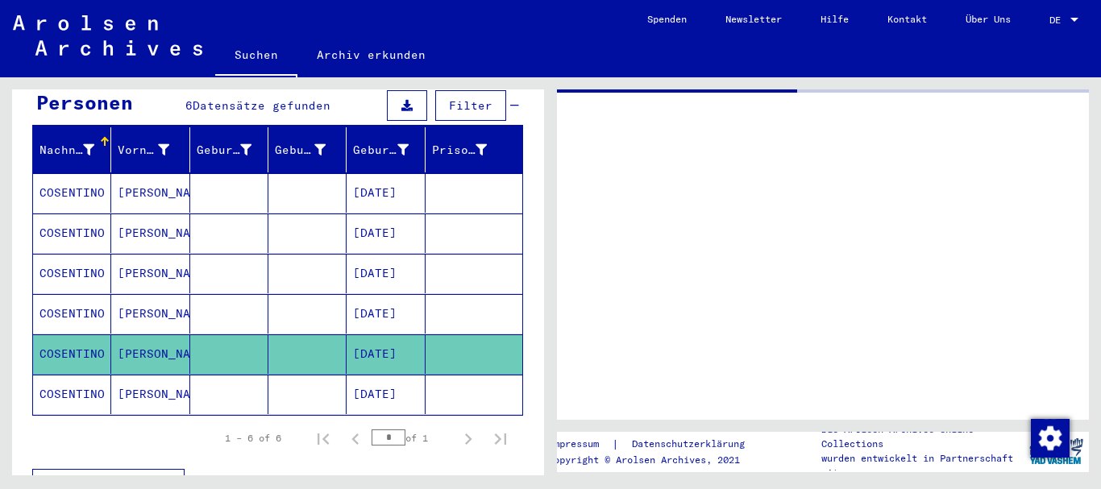
click at [398, 335] on mat-cell "[DATE]" at bounding box center [386, 355] width 78 height 40
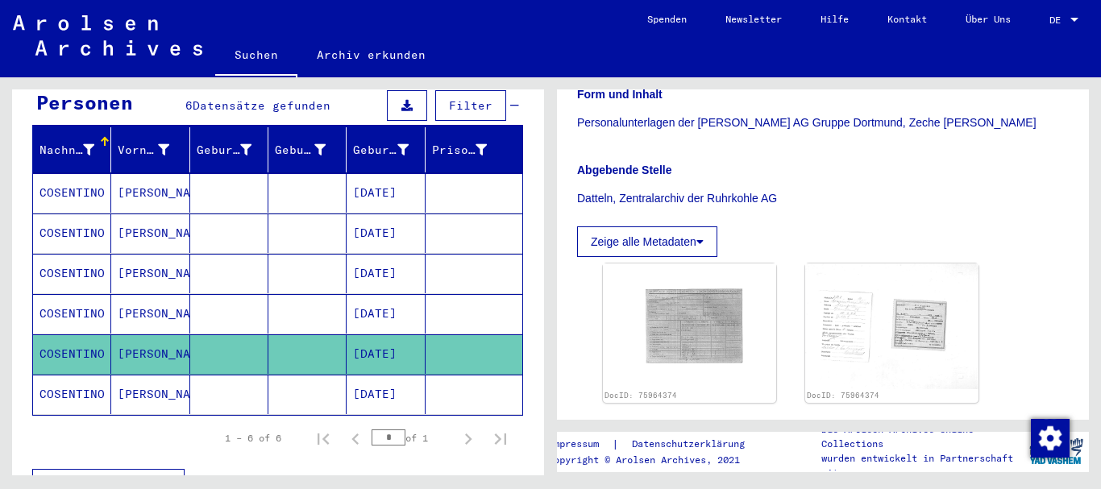
scroll to position [377, 0]
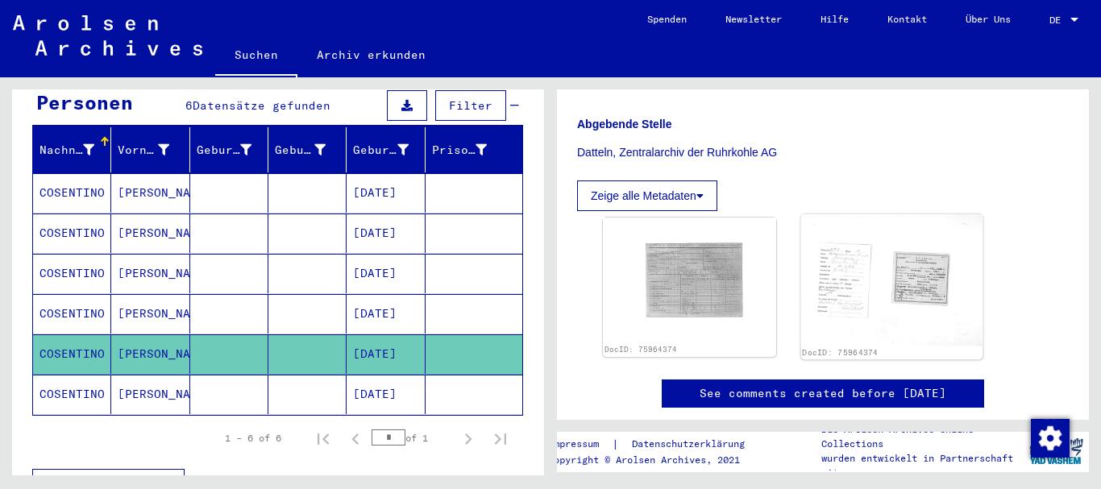
click at [900, 285] on img at bounding box center [892, 279] width 182 height 131
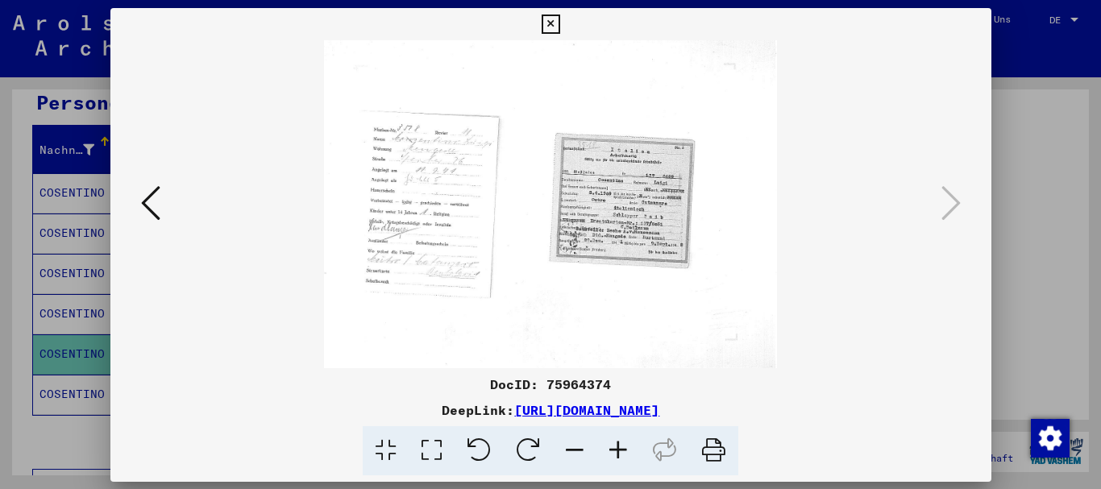
click at [900, 285] on div at bounding box center [550, 204] width 881 height 328
click at [640, 216] on img at bounding box center [551, 204] width 772 height 328
click at [605, 184] on img at bounding box center [551, 204] width 772 height 328
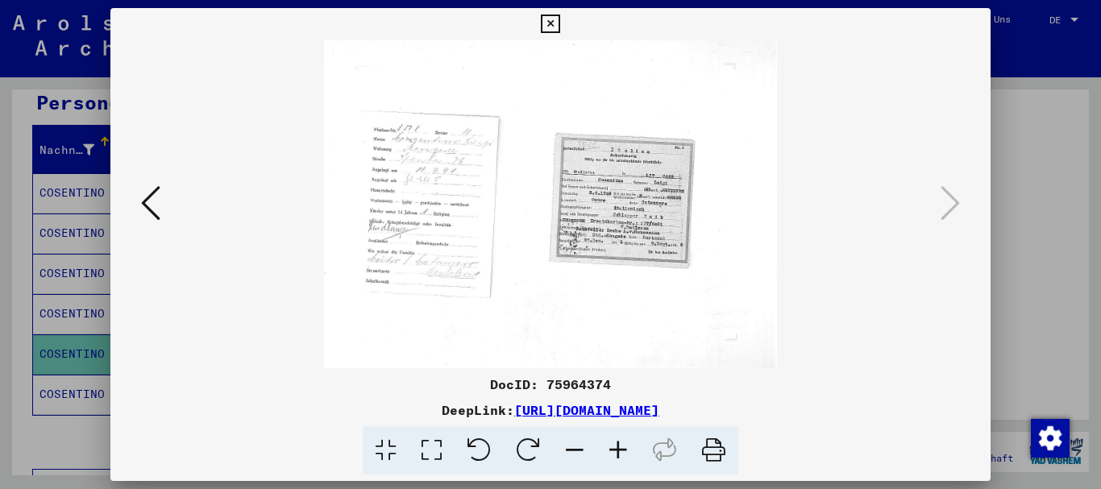
click at [605, 184] on img at bounding box center [551, 204] width 772 height 328
click at [617, 451] on icon at bounding box center [619, 450] width 44 height 49
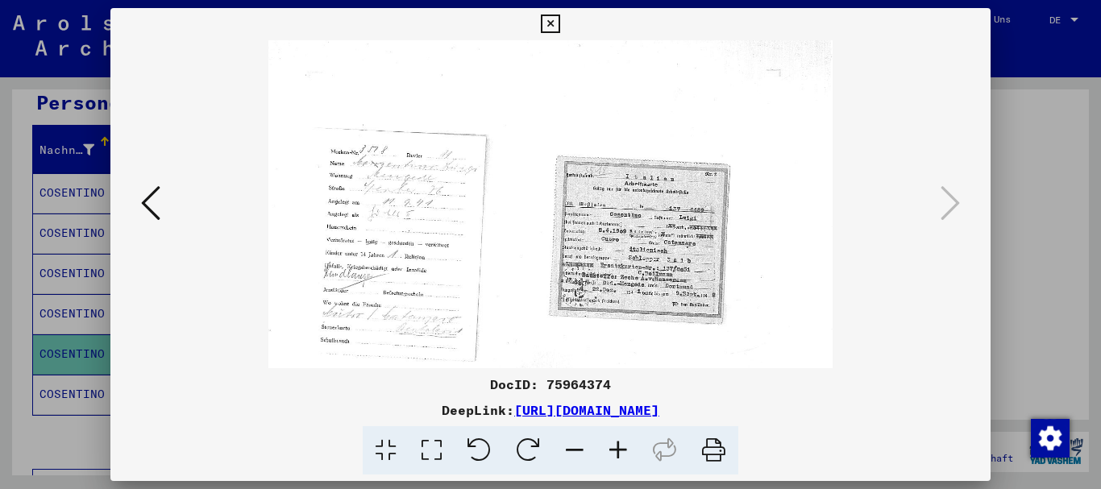
click at [617, 451] on icon at bounding box center [619, 450] width 44 height 49
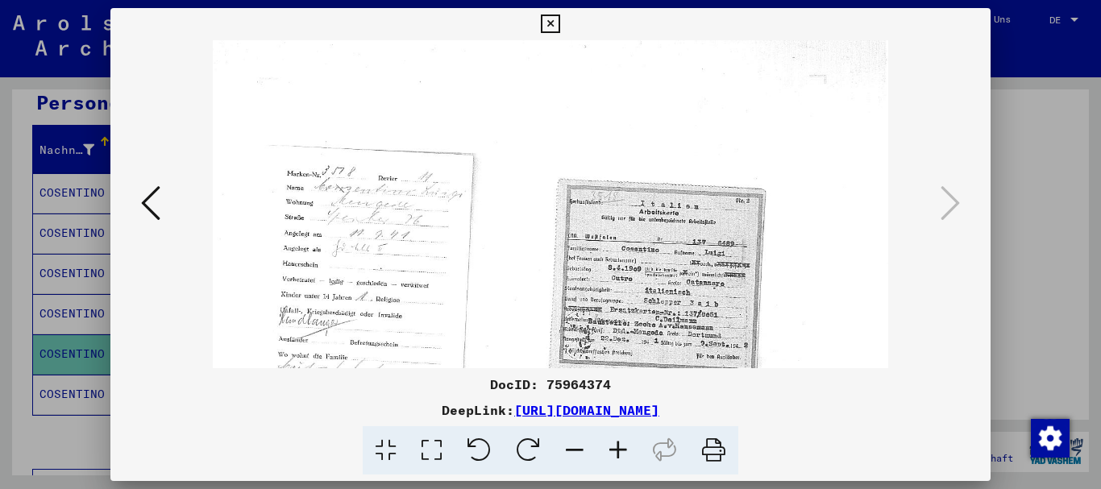
click at [617, 451] on icon at bounding box center [619, 450] width 44 height 49
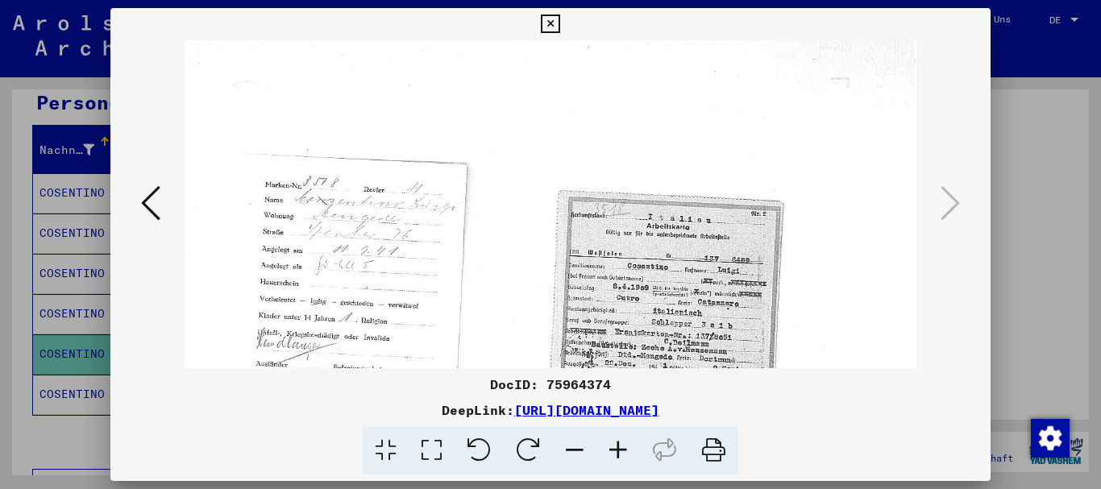
click at [617, 451] on icon at bounding box center [619, 450] width 44 height 49
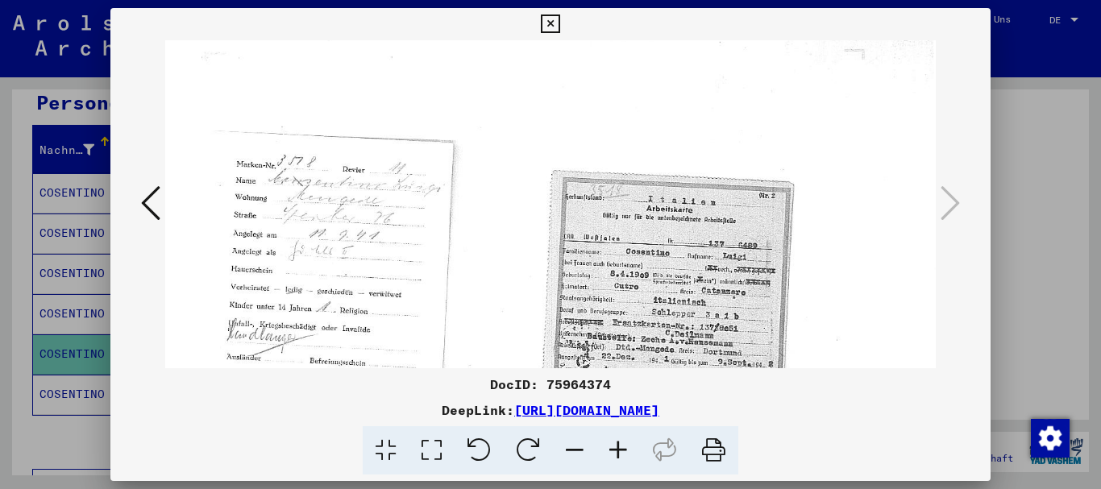
scroll to position [33, 15]
drag, startPoint x: 686, startPoint y: 330, endPoint x: 623, endPoint y: 297, distance: 71.0
click at [623, 297] on img at bounding box center [543, 292] width 787 height 570
click at [543, 20] on icon at bounding box center [550, 24] width 19 height 19
